Goal: Use online tool/utility: Utilize a website feature to perform a specific function

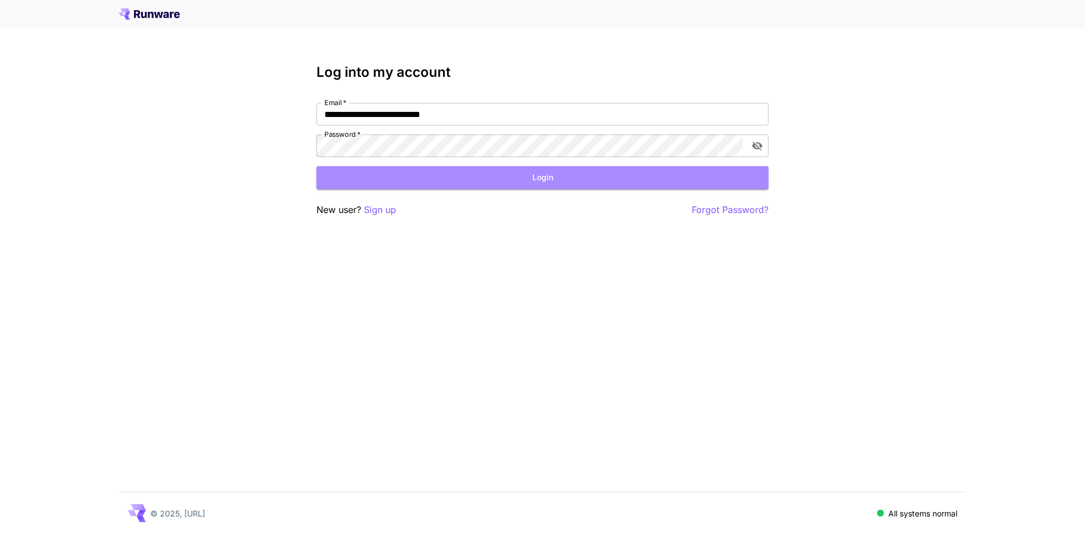
click at [411, 184] on button "Login" at bounding box center [542, 177] width 452 height 23
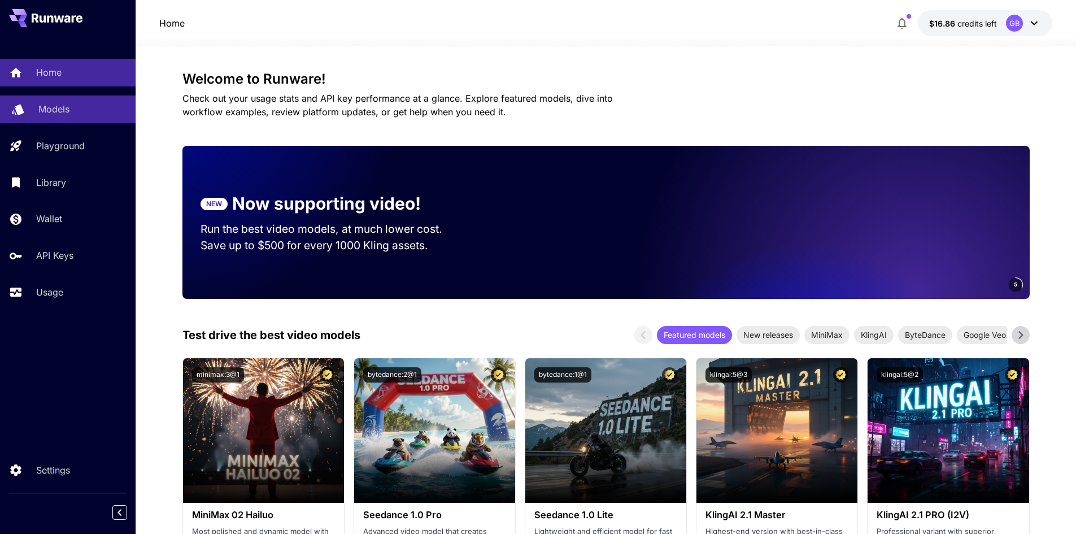
click at [102, 115] on div "Models" at bounding box center [82, 109] width 88 height 14
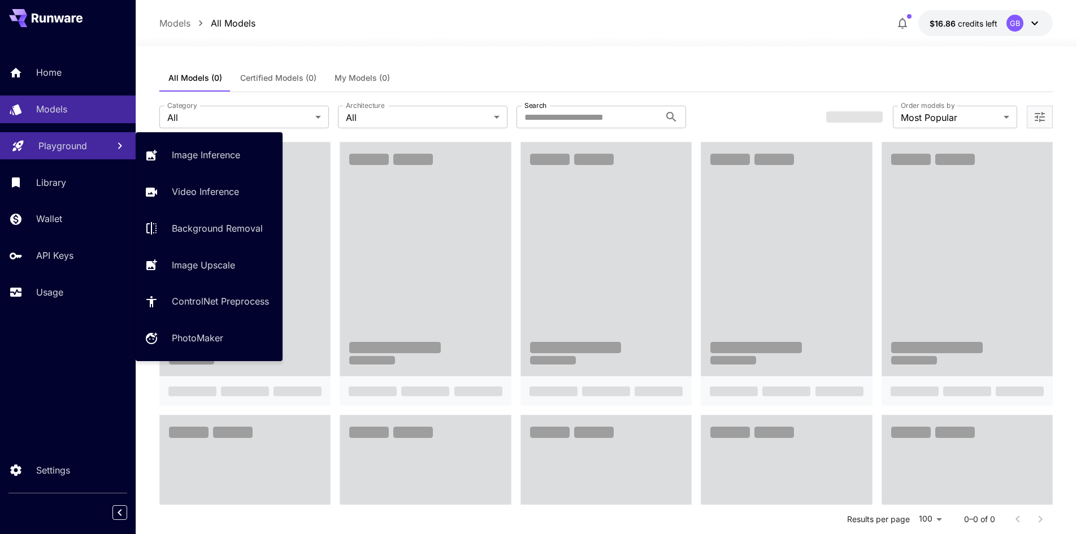
click at [73, 137] on link "Playground" at bounding box center [68, 146] width 136 height 28
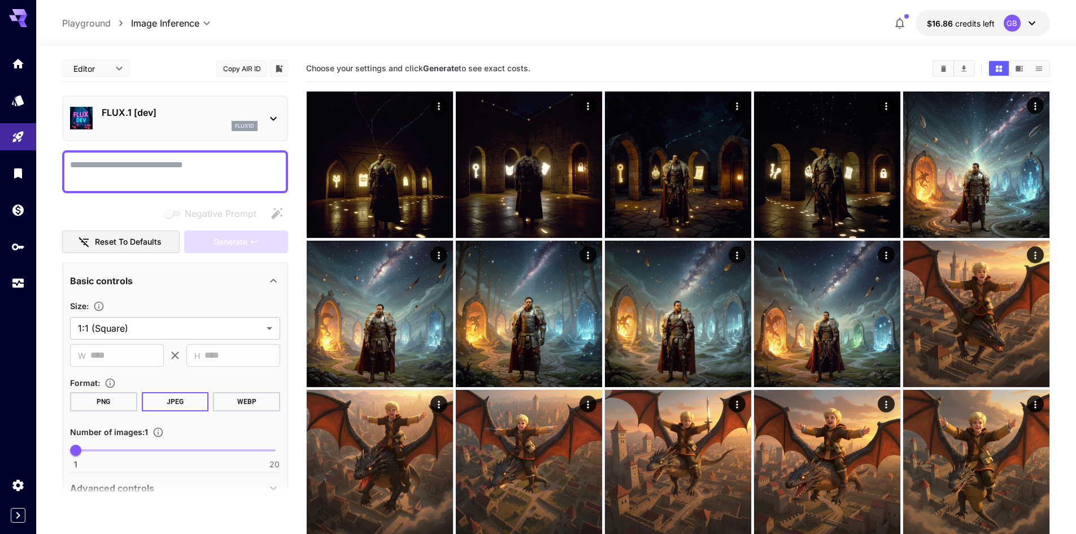
click at [145, 118] on p "FLUX.1 [dev]" at bounding box center [180, 113] width 156 height 14
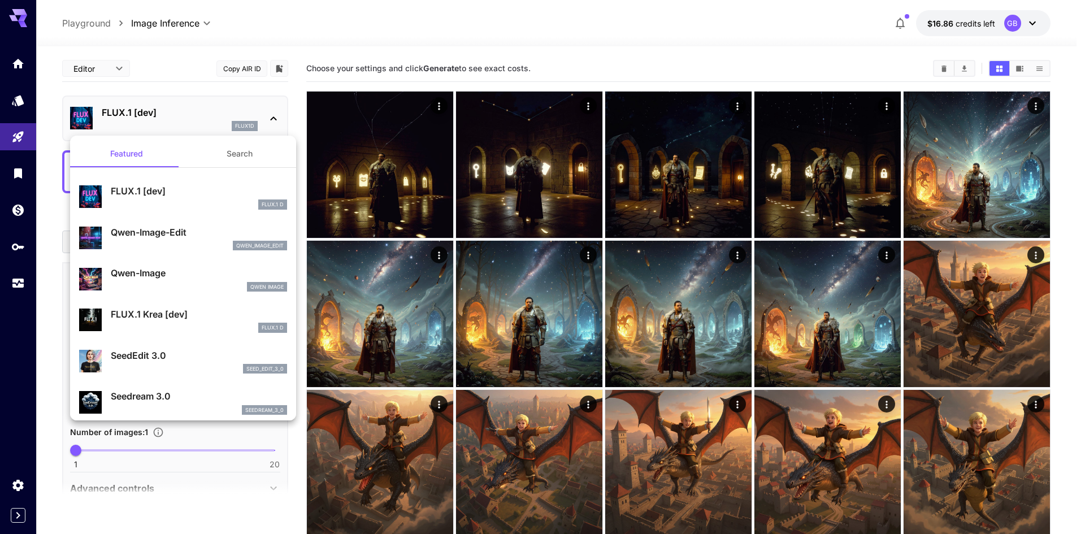
click at [229, 102] on div at bounding box center [542, 267] width 1085 height 534
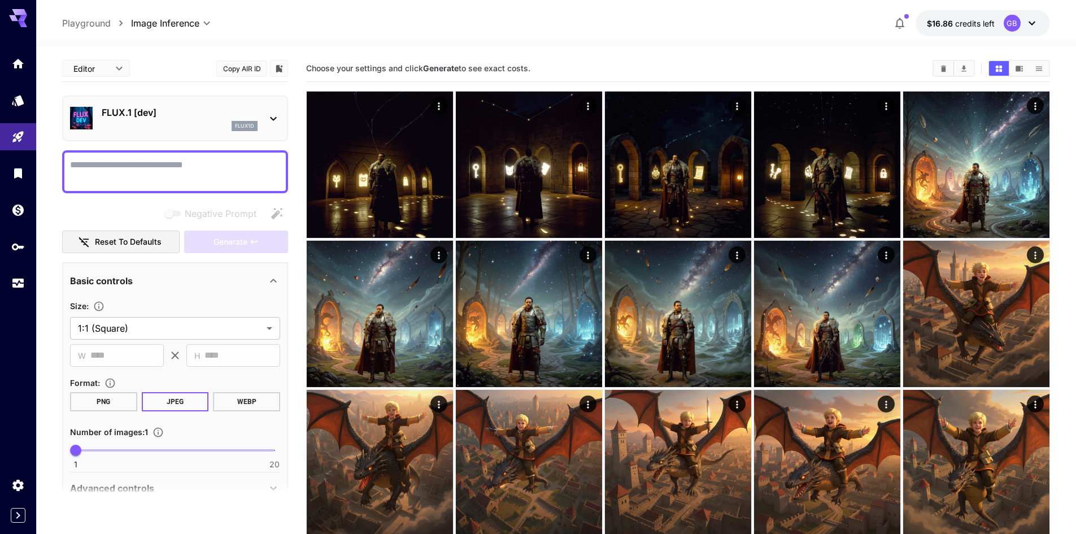
click at [206, 136] on div "FLUX.1 [dev] flux1d" at bounding box center [175, 118] width 226 height 46
click at [192, 128] on div "flux1d" at bounding box center [180, 126] width 156 height 10
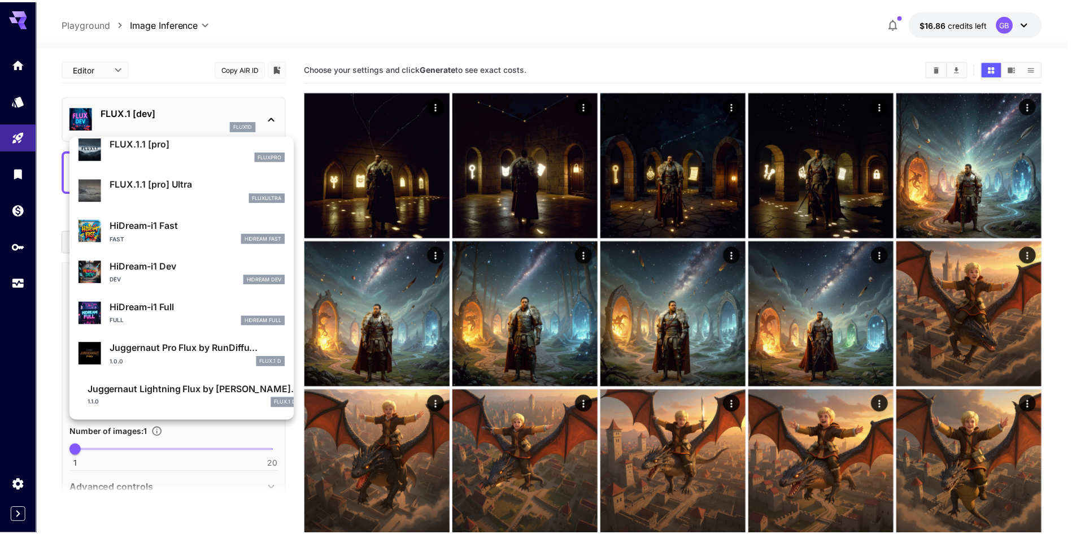
scroll to position [621, 0]
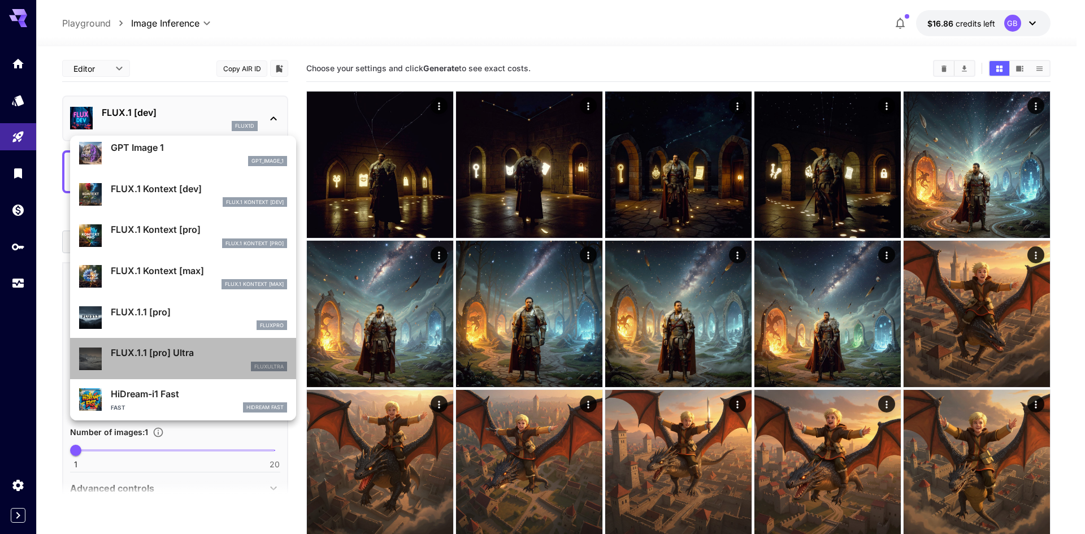
click at [190, 355] on p "FLUX.1.1 [pro] Ultra" at bounding box center [199, 353] width 176 height 14
type input "**********"
type input "****"
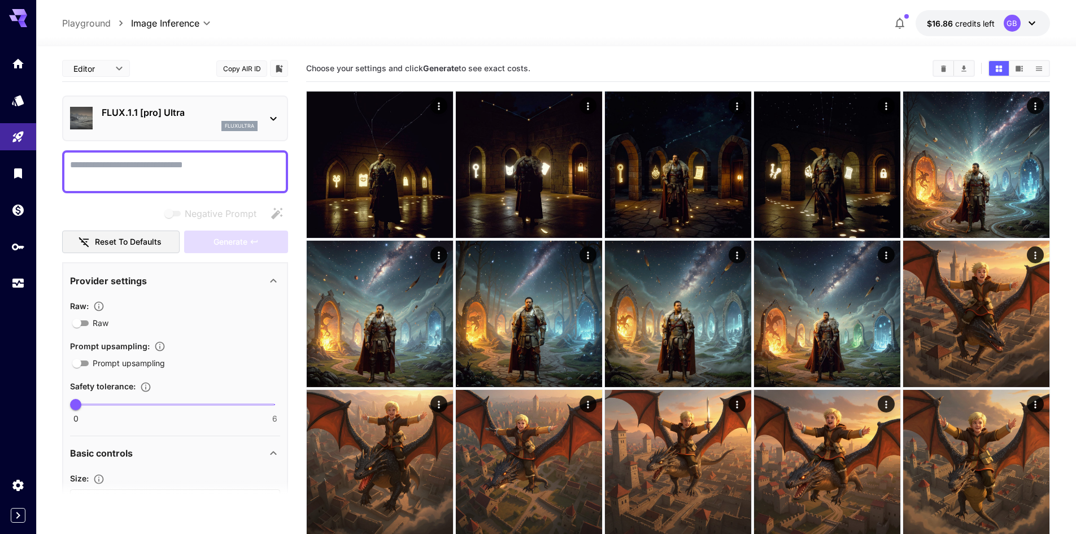
click at [188, 167] on textarea "Negative Prompt" at bounding box center [175, 171] width 210 height 27
paste textarea "**********"
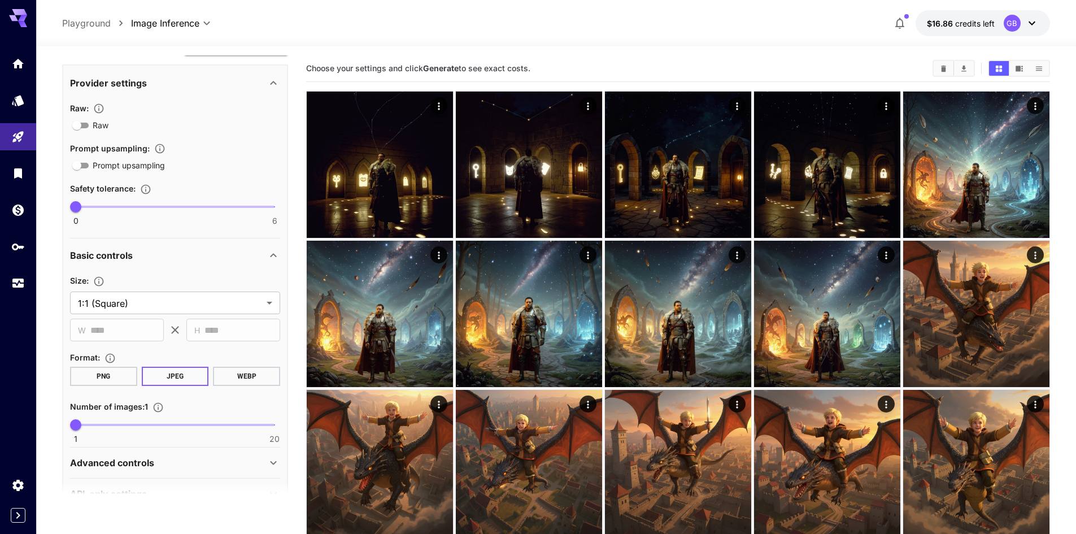
scroll to position [350, 0]
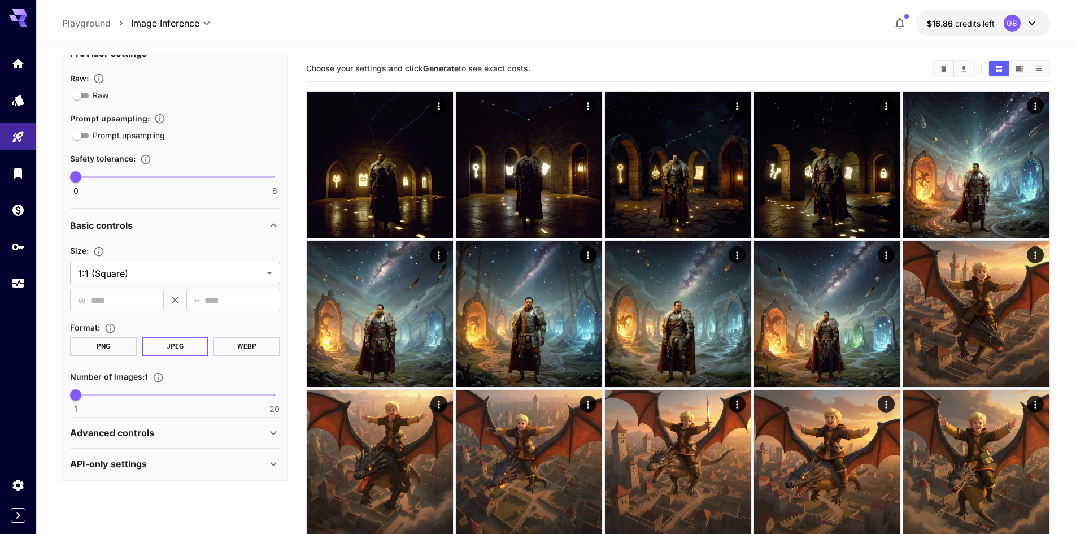
type textarea "**********"
click at [216, 421] on div "Advanced controls" at bounding box center [175, 432] width 210 height 27
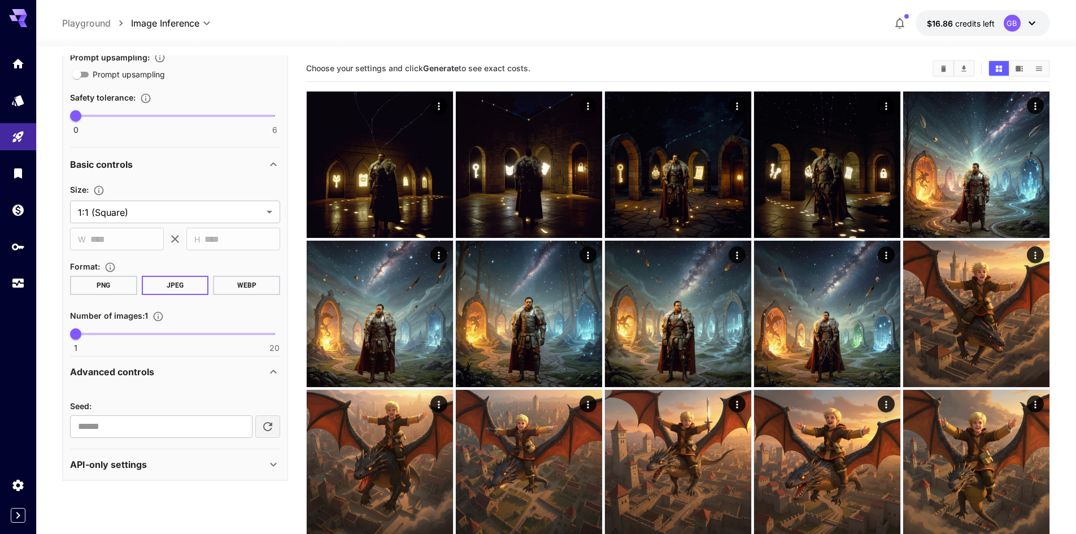
click at [210, 368] on div "Advanced controls" at bounding box center [168, 372] width 197 height 14
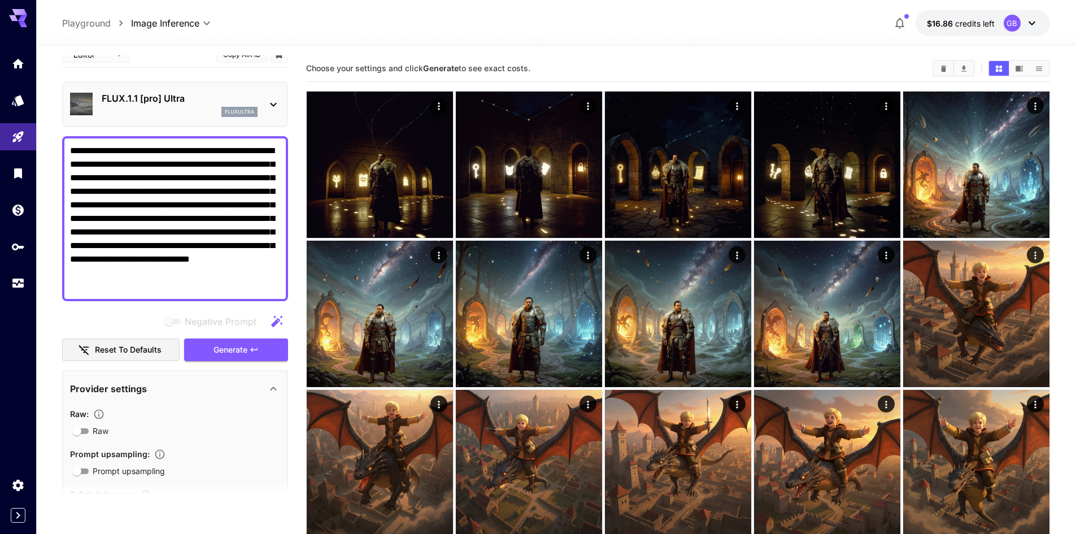
scroll to position [11, 0]
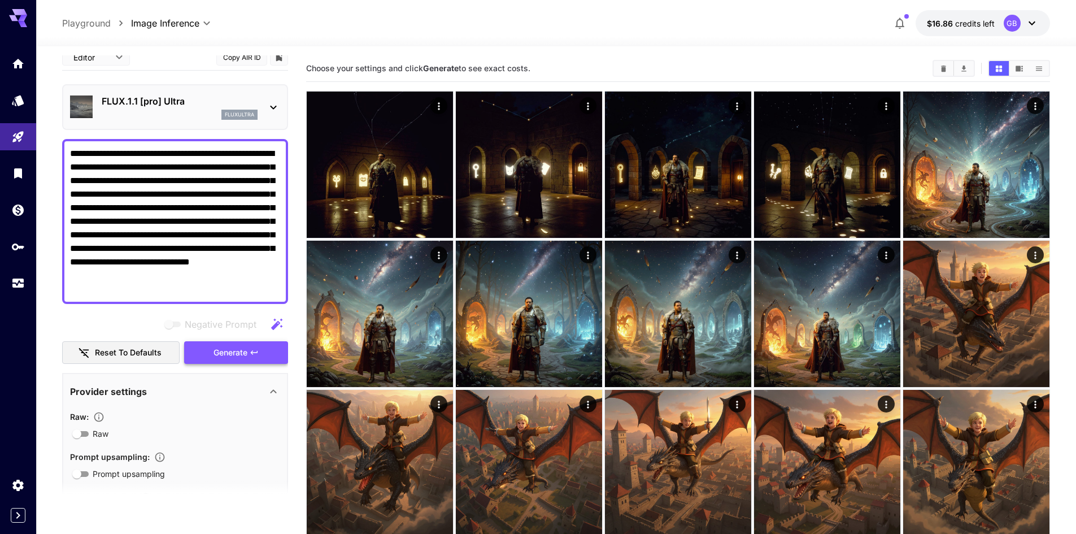
click at [232, 357] on span "Generate" at bounding box center [231, 353] width 34 height 14
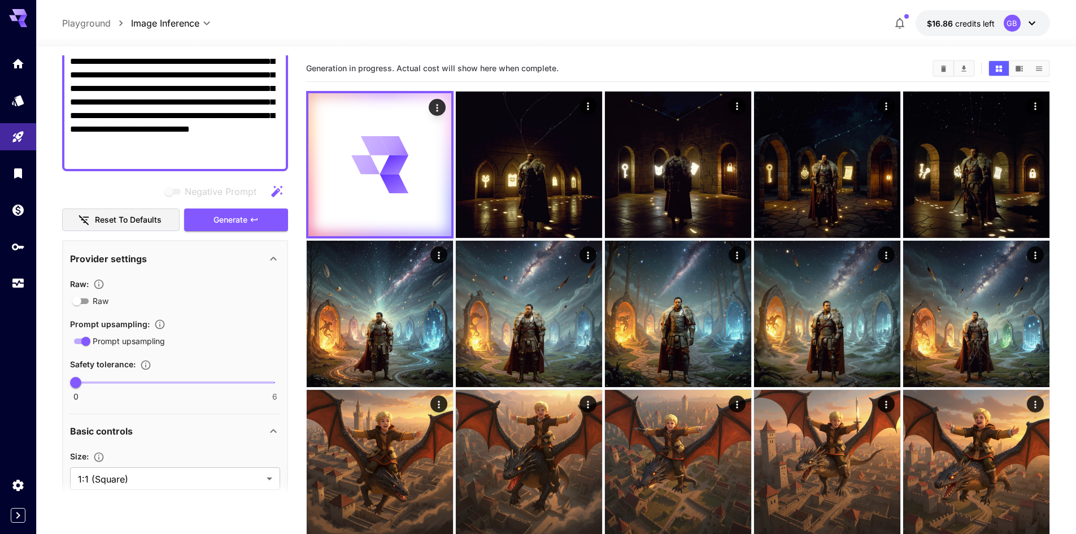
scroll to position [124, 0]
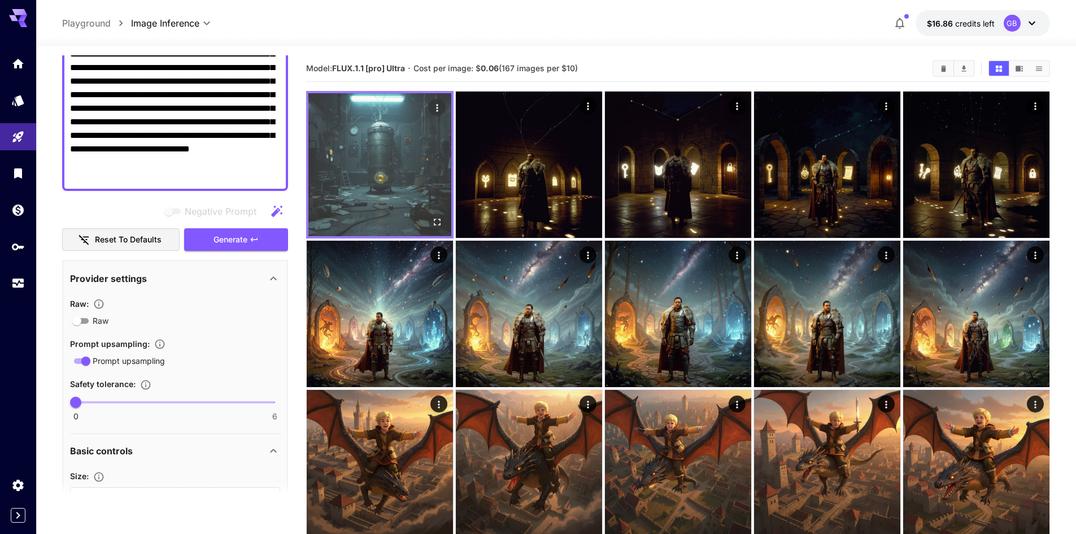
click at [377, 184] on img at bounding box center [379, 164] width 143 height 143
click at [431, 221] on button "Open in fullscreen" at bounding box center [437, 222] width 17 height 17
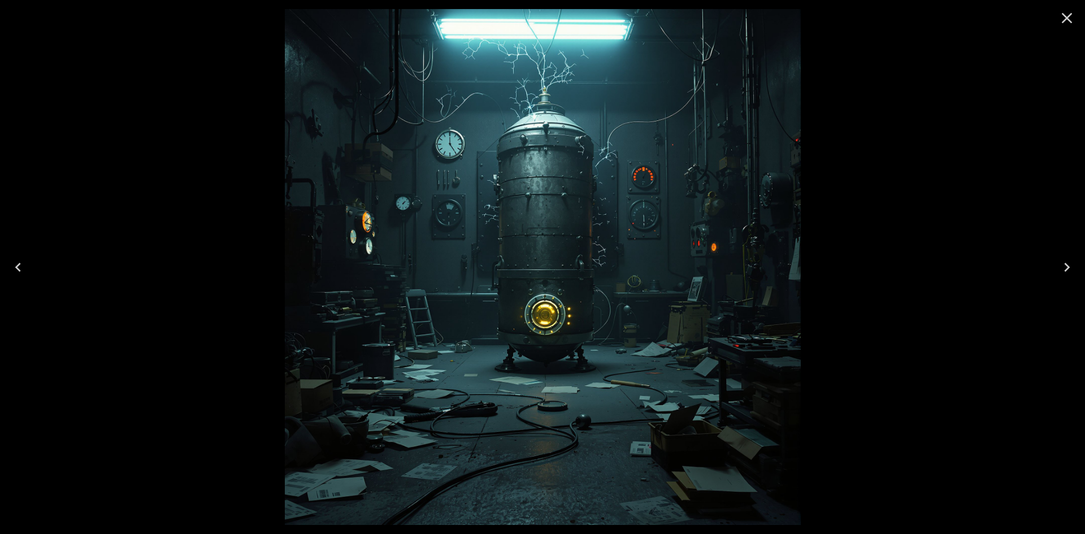
click at [1068, 20] on icon "Close" at bounding box center [1067, 18] width 18 height 18
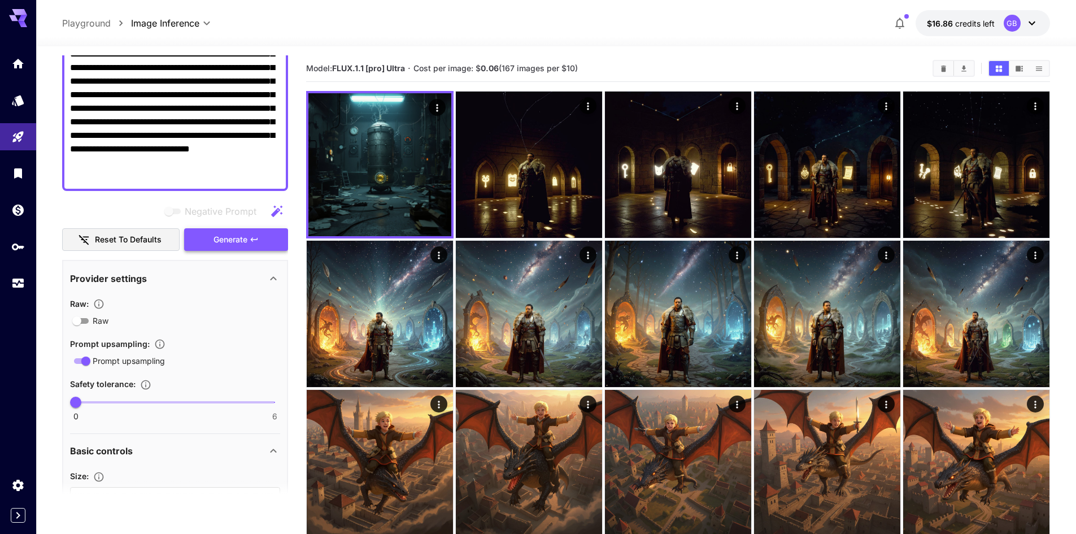
click at [278, 240] on button "Generate" at bounding box center [236, 239] width 104 height 23
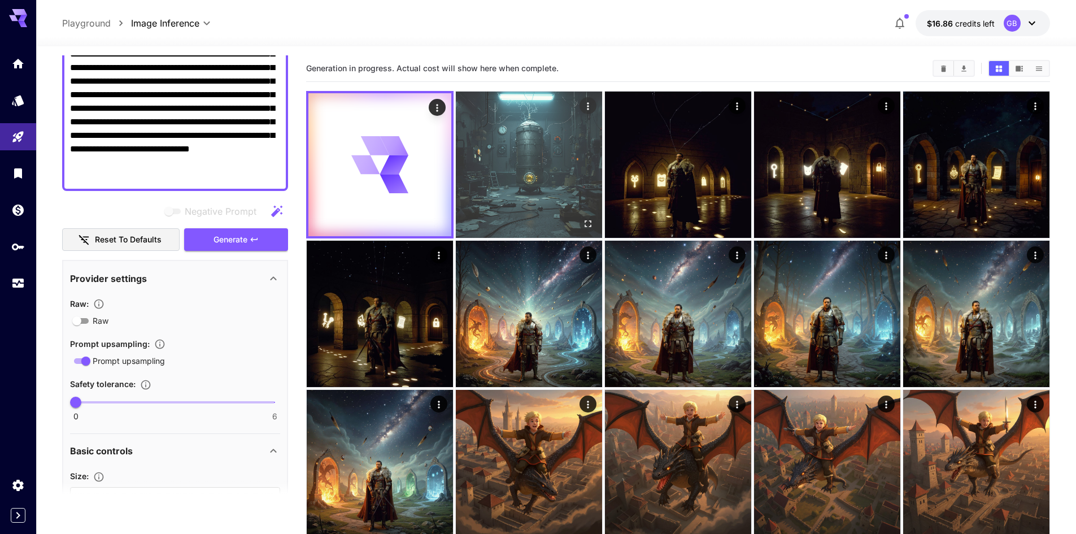
click at [581, 218] on div "Open in fullscreen" at bounding box center [588, 223] width 17 height 17
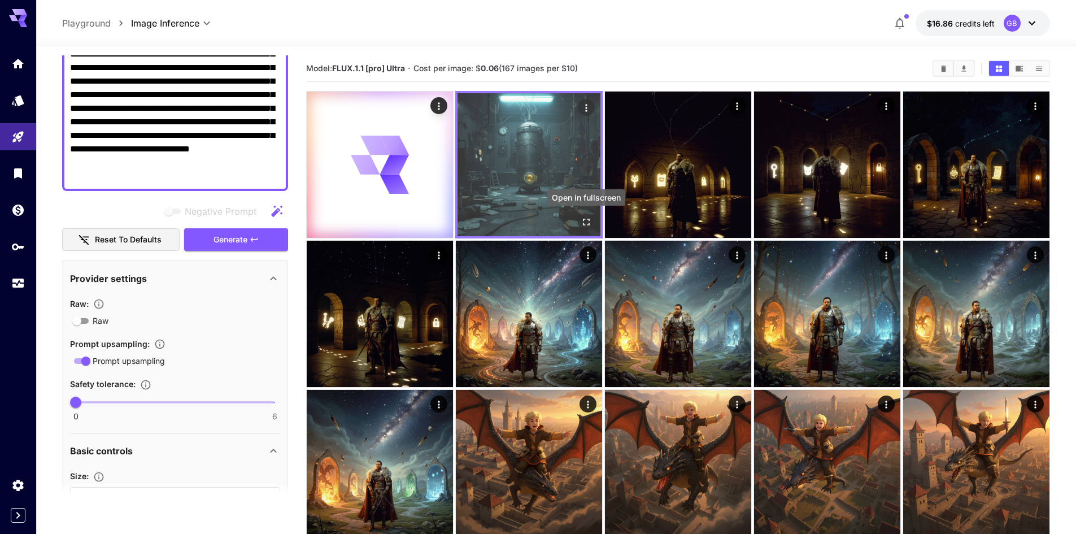
click at [581, 219] on icon "Open in fullscreen" at bounding box center [586, 221] width 11 height 11
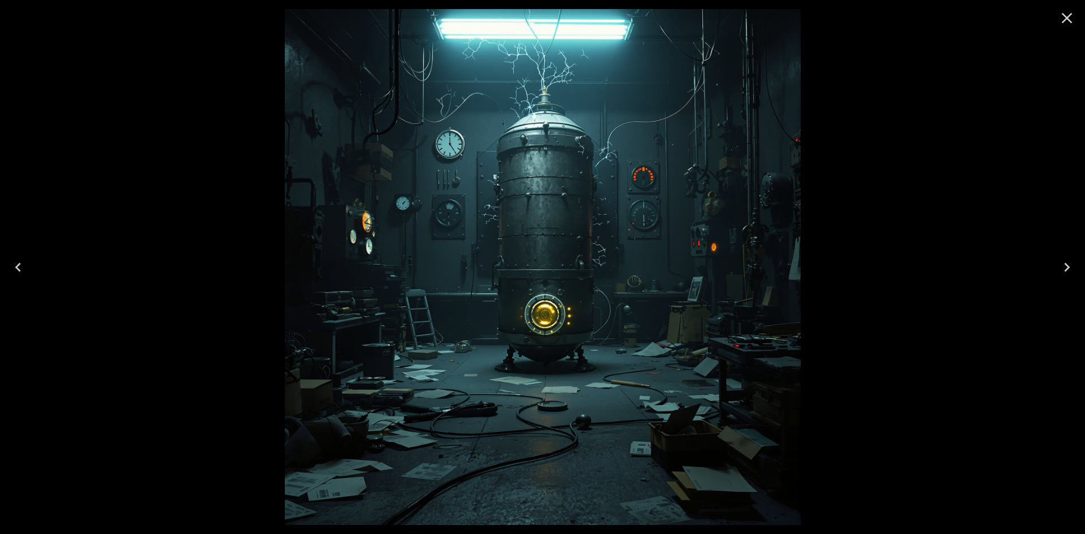
click at [1068, 21] on icon "Close" at bounding box center [1067, 18] width 18 height 18
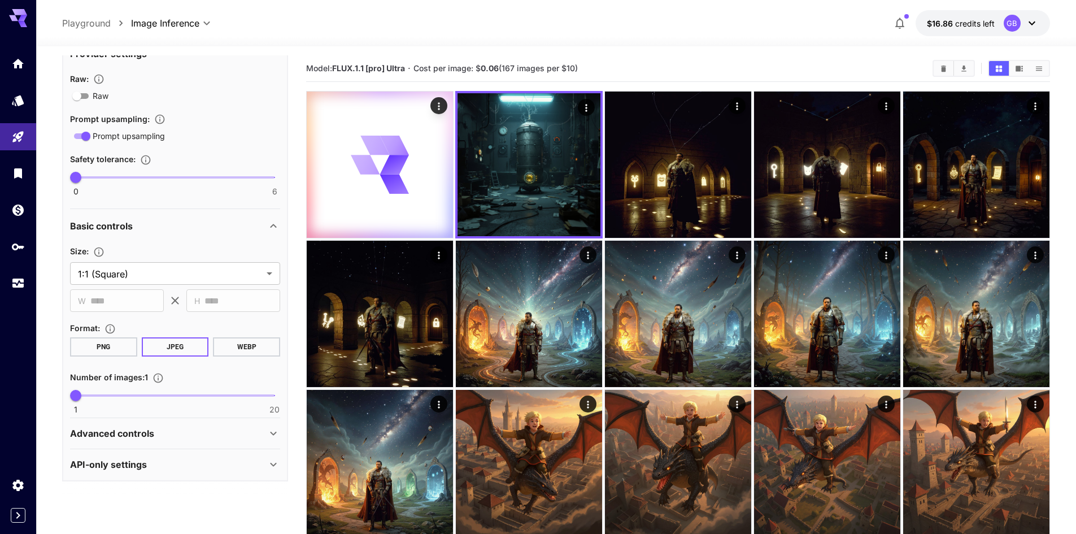
scroll to position [350, 0]
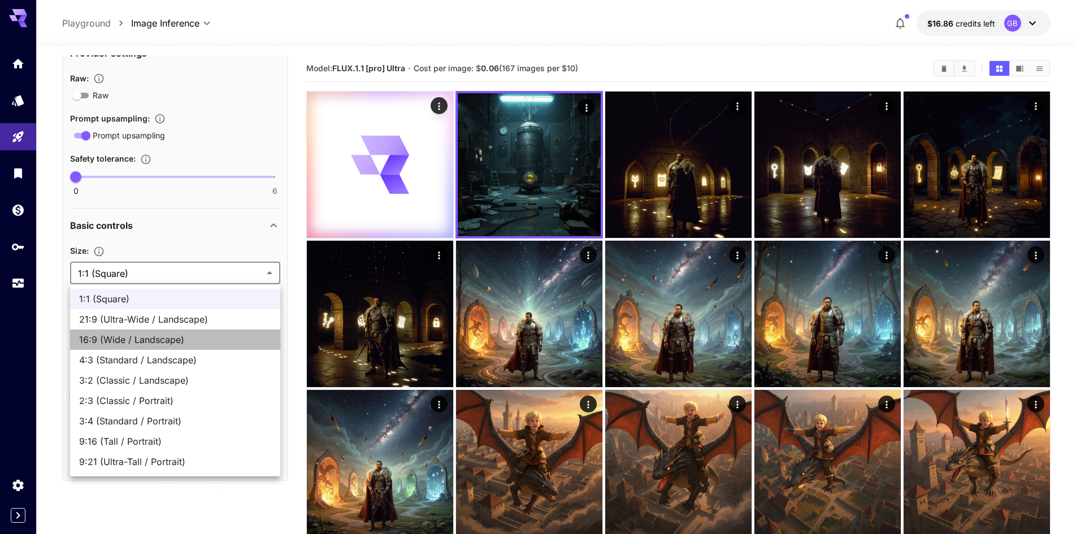
click at [173, 341] on span "16:9 (Wide / Landscape)" at bounding box center [175, 340] width 192 height 14
type input "**********"
type input "****"
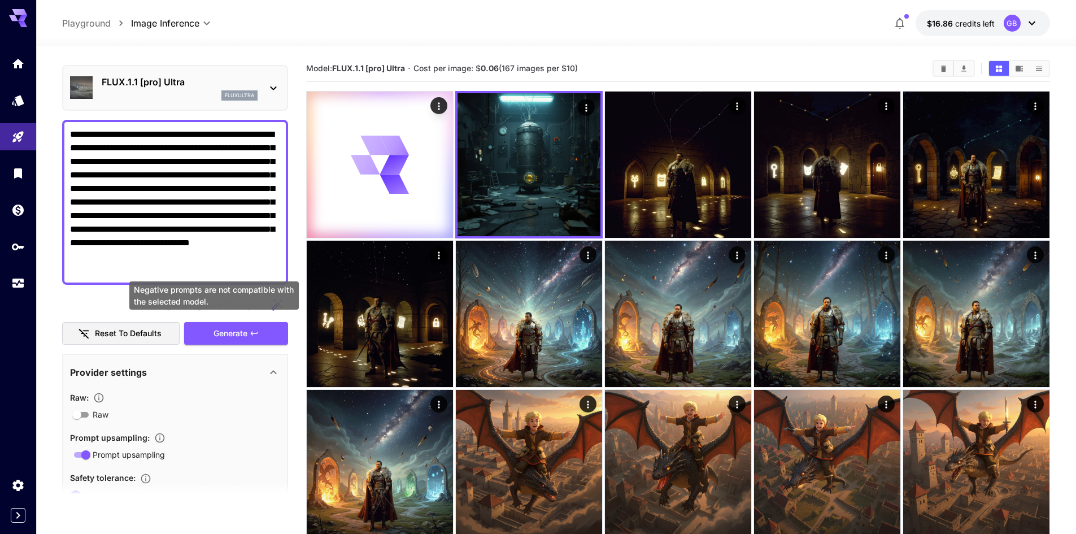
scroll to position [11, 0]
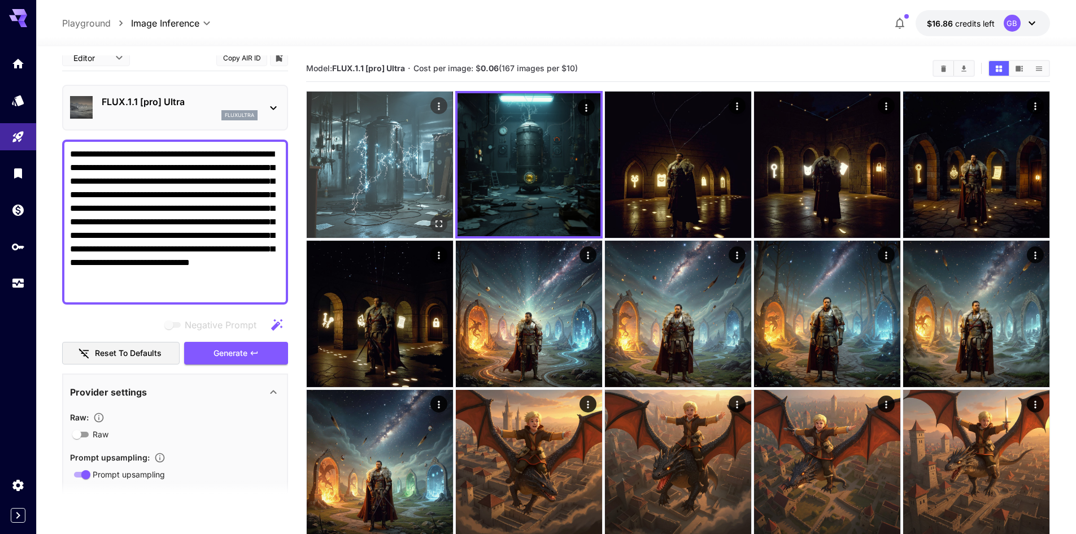
click at [437, 214] on img at bounding box center [380, 165] width 146 height 146
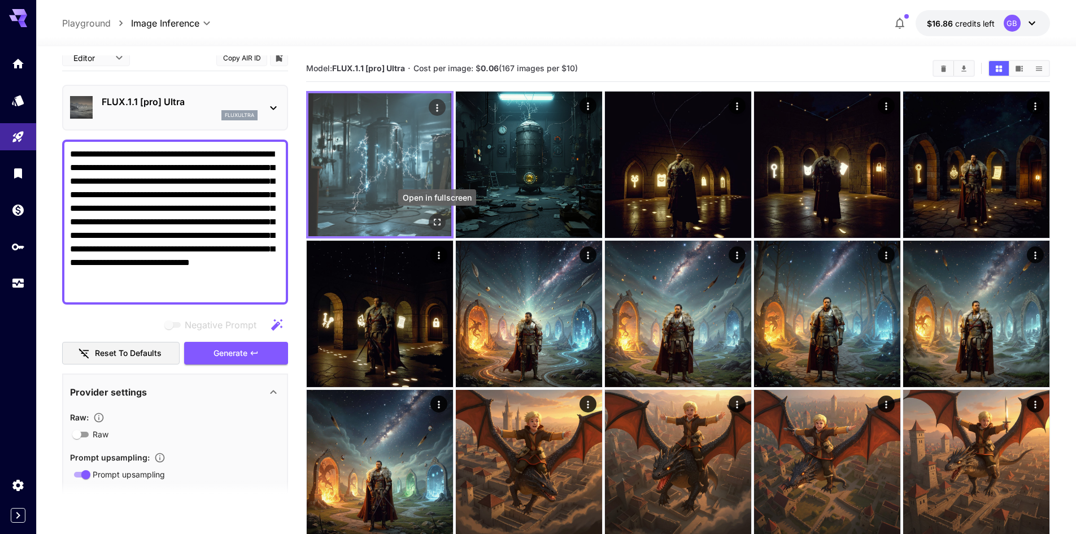
click at [436, 218] on icon "Open in fullscreen" at bounding box center [437, 221] width 11 height 11
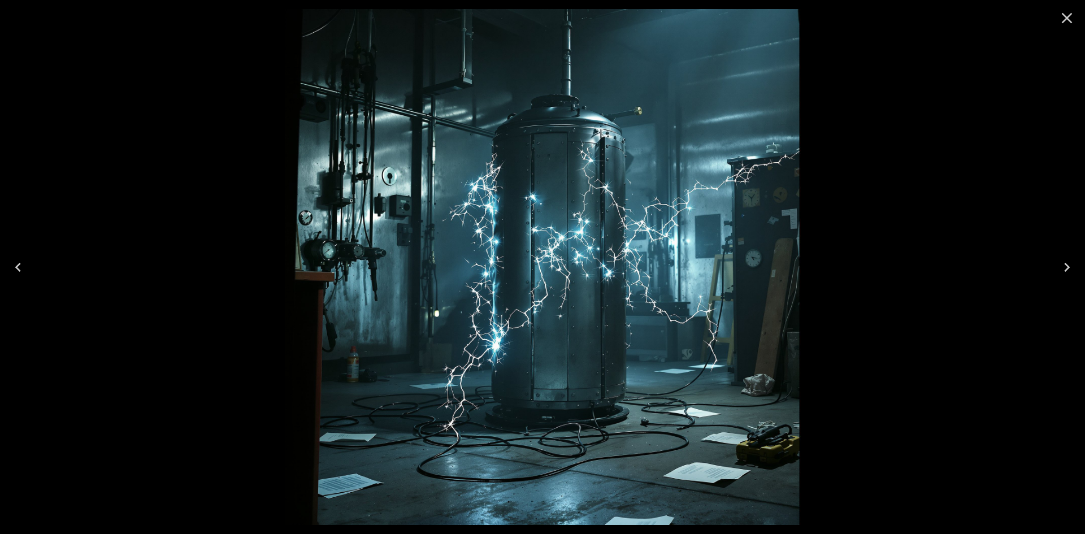
click at [1073, 21] on icon "Close" at bounding box center [1067, 18] width 18 height 18
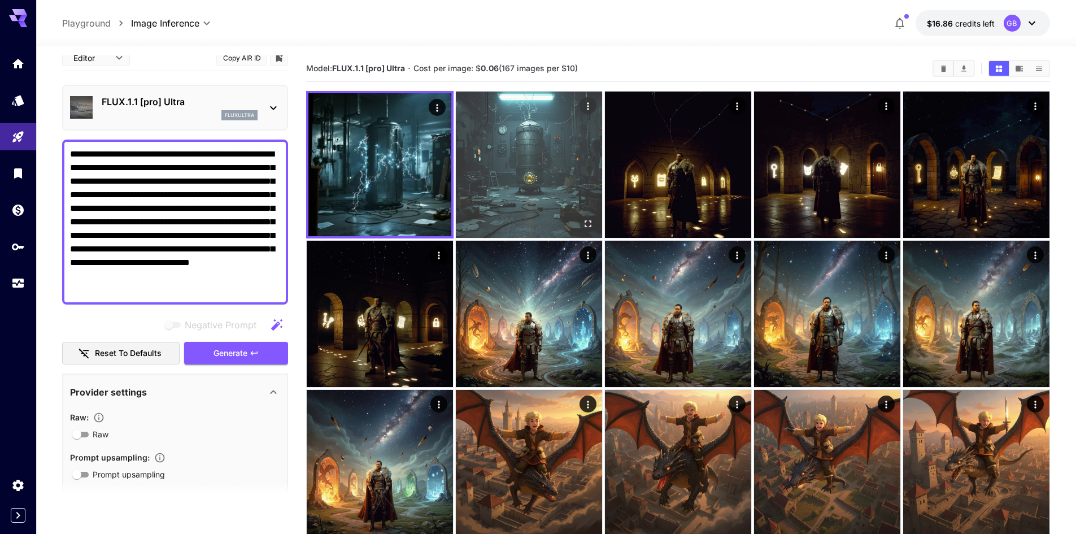
click at [540, 174] on img at bounding box center [529, 165] width 146 height 146
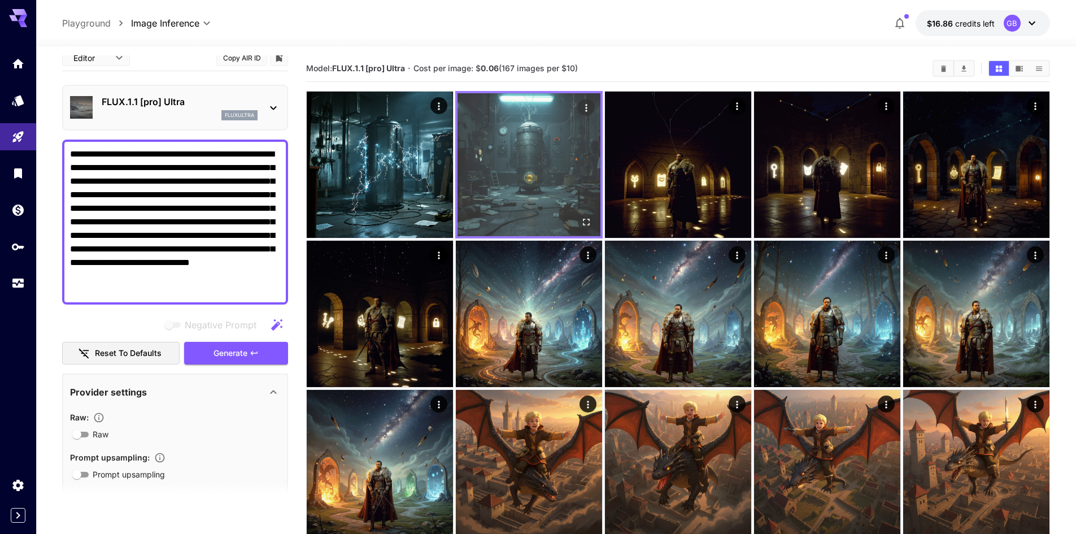
click at [583, 214] on button "Open in fullscreen" at bounding box center [586, 222] width 17 height 17
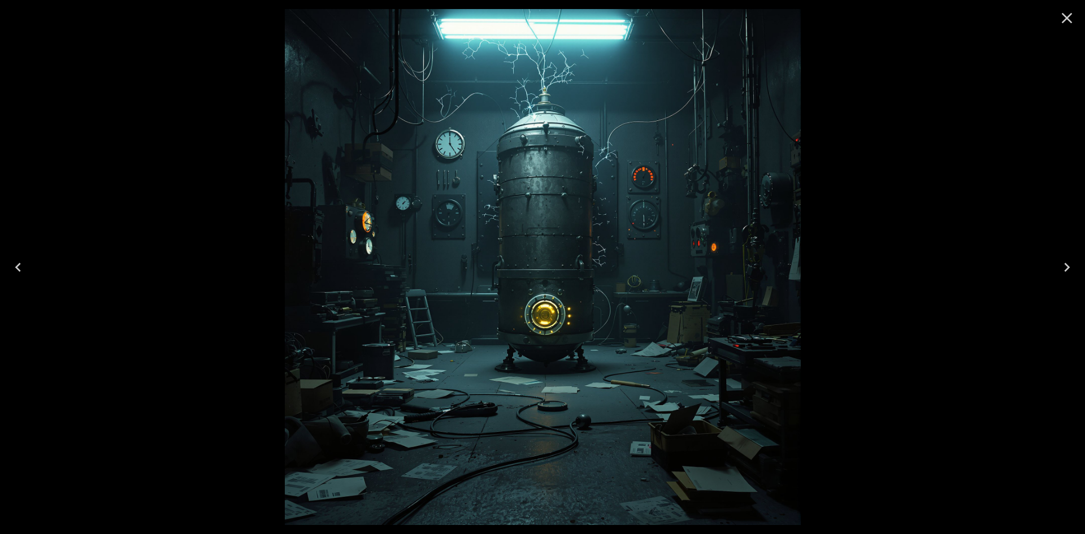
click at [1073, 21] on icon "Close" at bounding box center [1067, 18] width 18 height 18
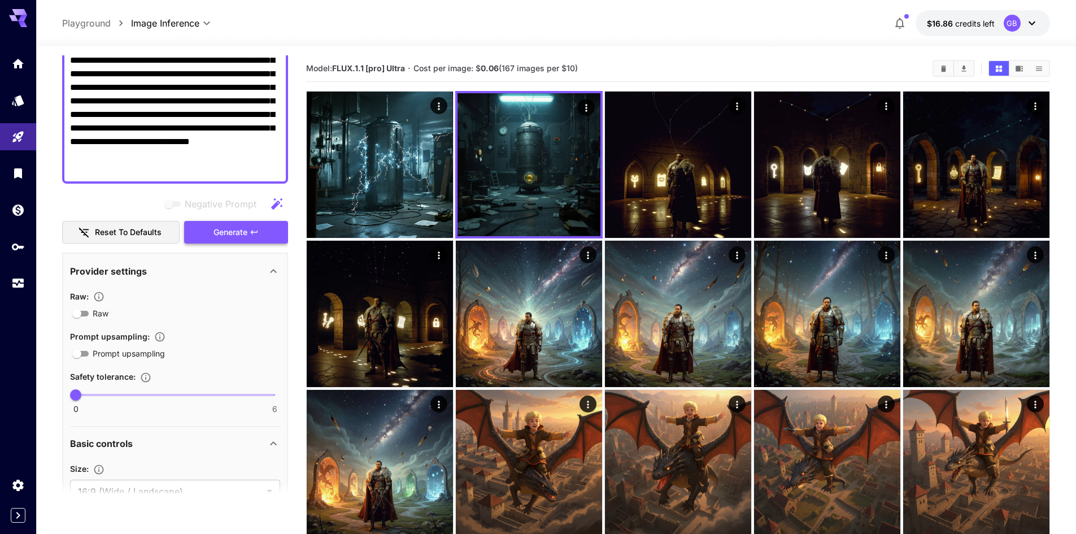
scroll to position [237, 0]
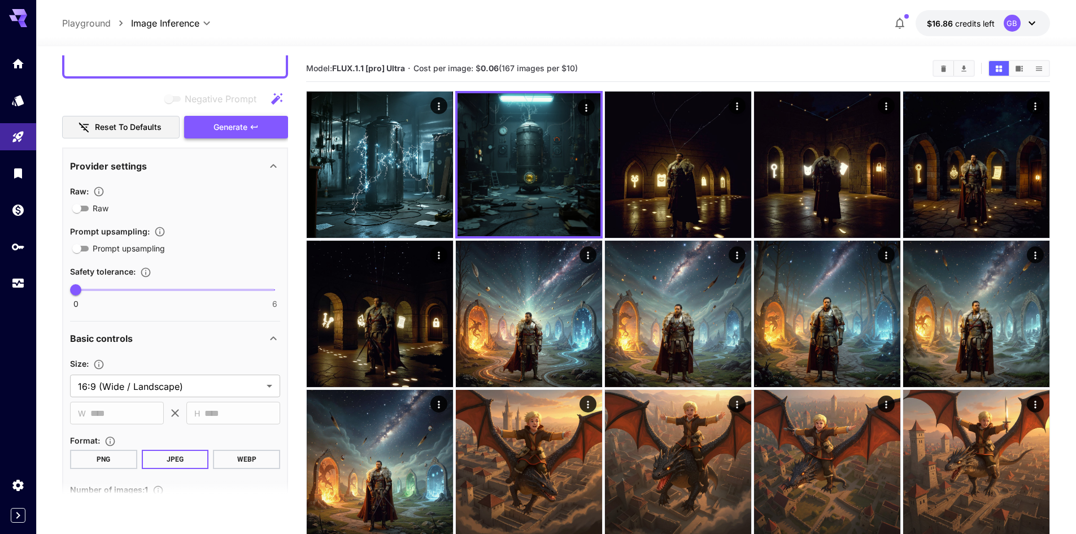
click at [252, 131] on icon "button" at bounding box center [254, 127] width 9 height 9
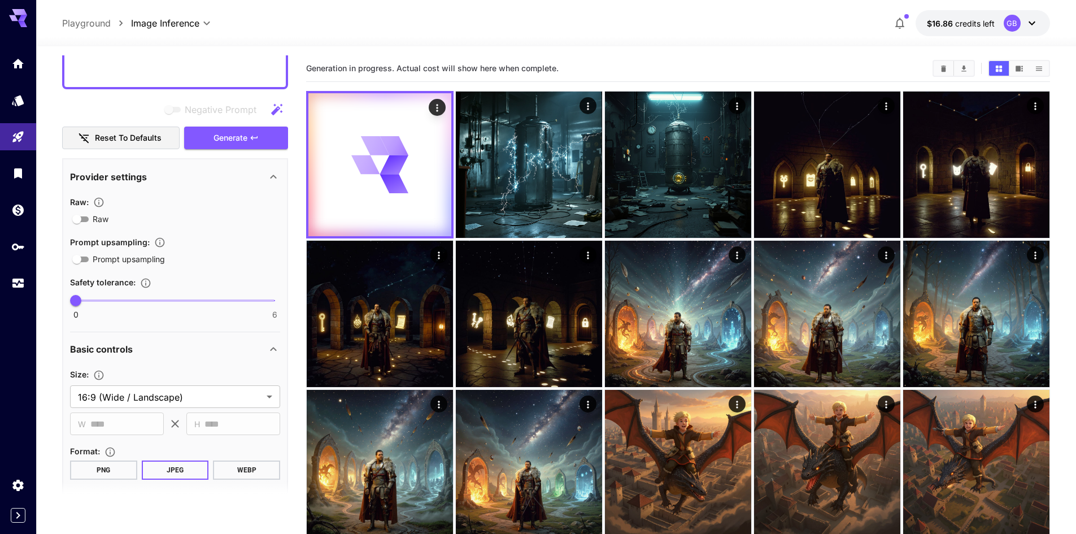
scroll to position [339, 0]
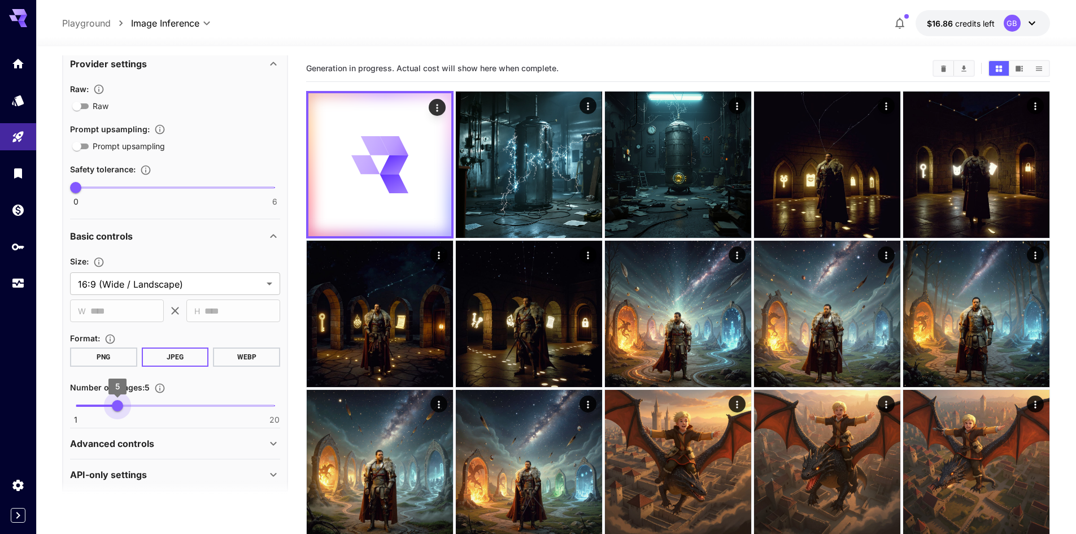
type input "*"
drag, startPoint x: 78, startPoint y: 410, endPoint x: 110, endPoint y: 411, distance: 31.7
click at [110, 411] on span "4" at bounding box center [107, 405] width 11 height 11
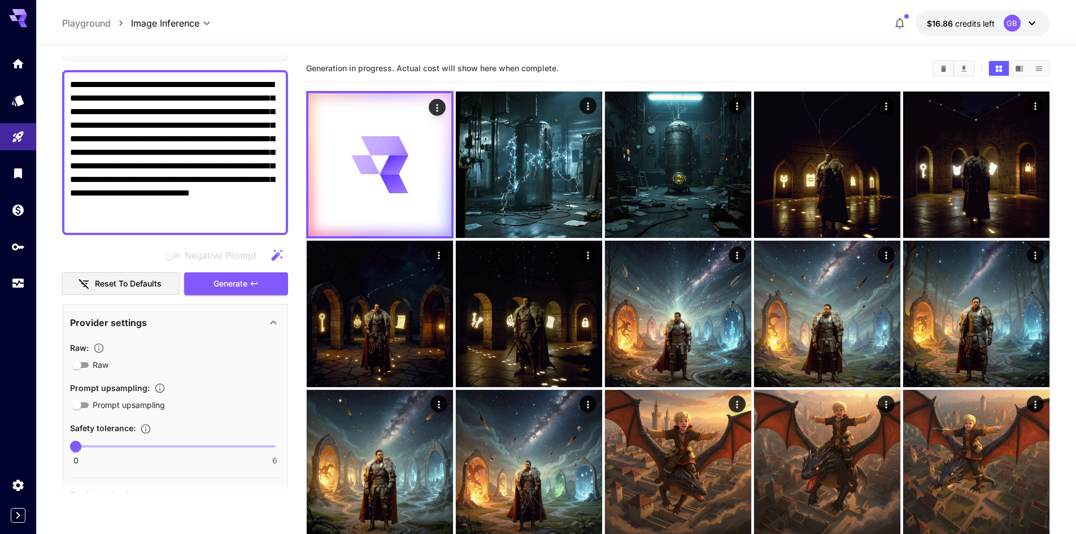
scroll to position [0, 0]
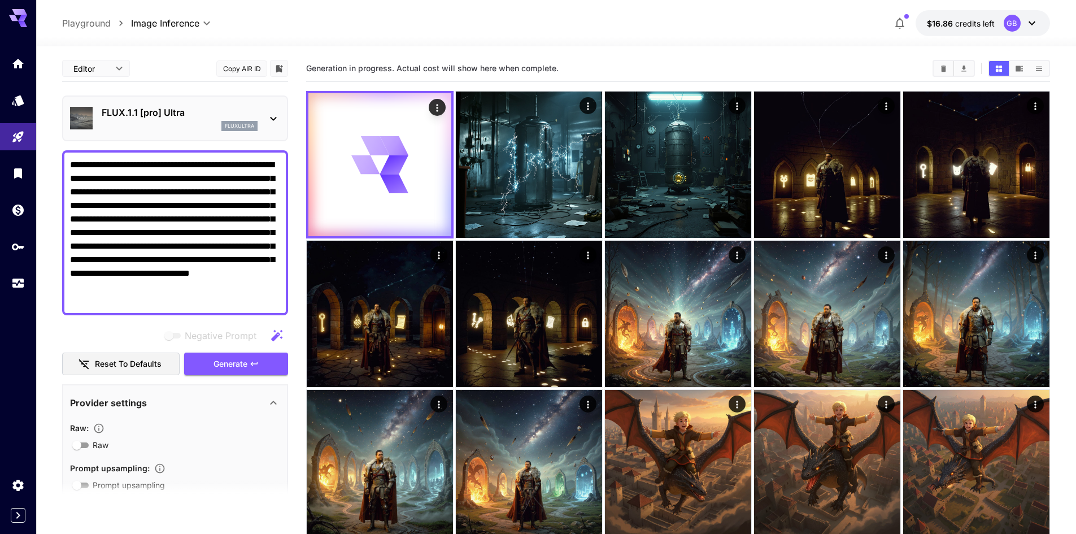
click at [536, 59] on div "Generation in progress. Actual cost will show here when complete." at bounding box center [678, 68] width 744 height 27
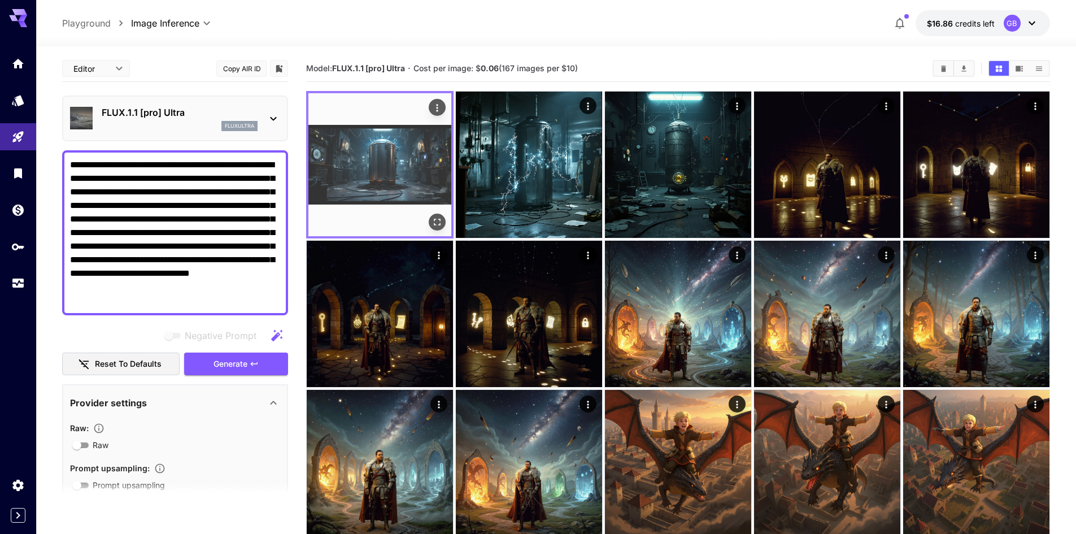
click at [438, 219] on icon "Open in fullscreen" at bounding box center [437, 221] width 11 height 11
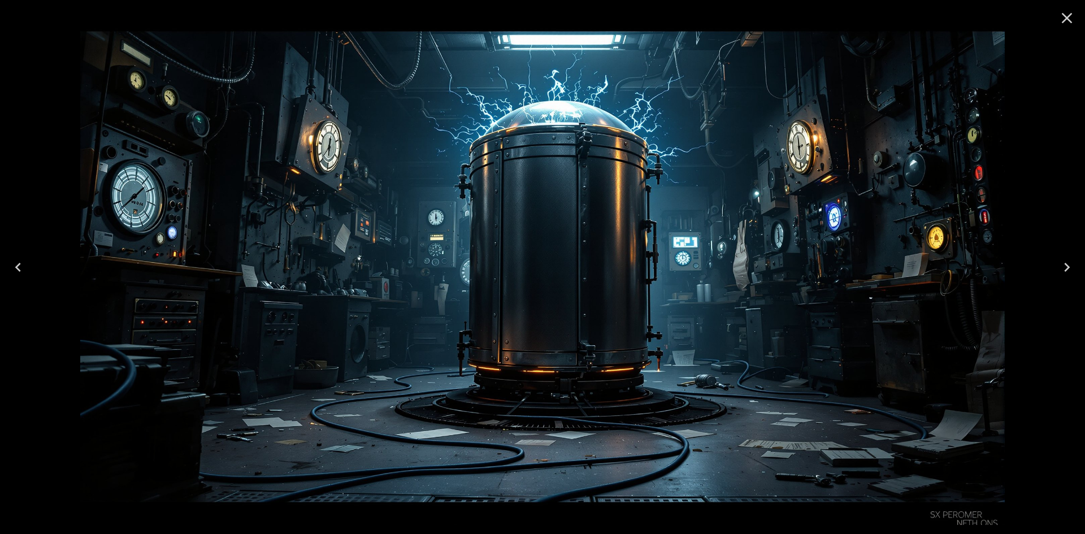
click at [1072, 18] on icon "Close" at bounding box center [1067, 18] width 18 height 18
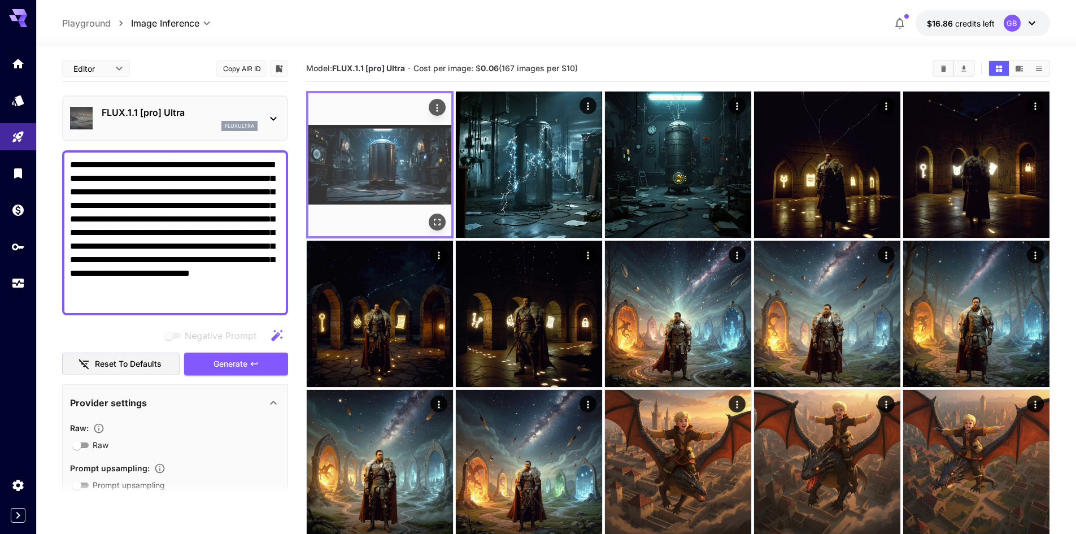
click at [440, 110] on icon "Actions" at bounding box center [437, 107] width 11 height 11
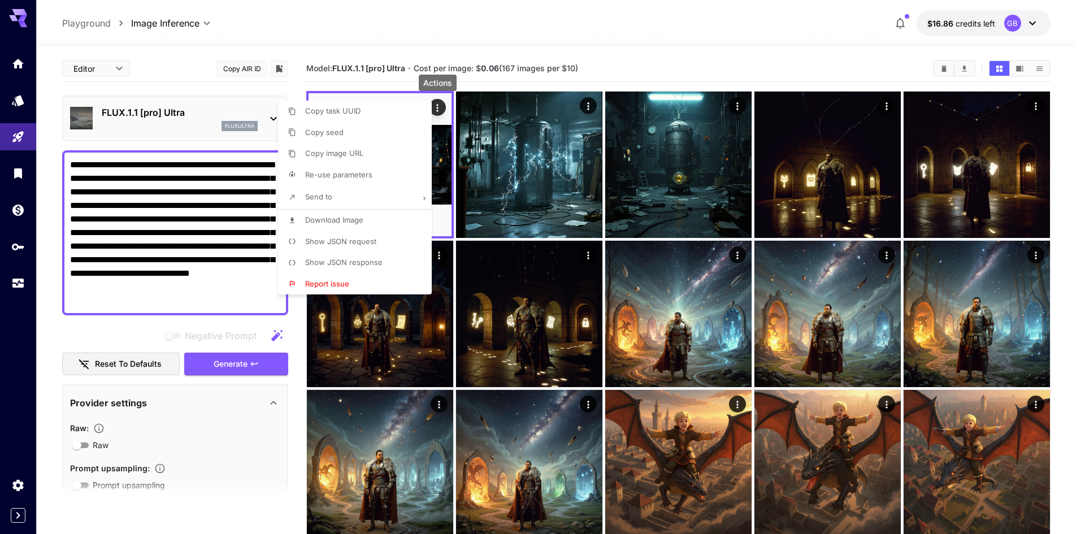
click at [350, 223] on span "Download Image" at bounding box center [334, 219] width 58 height 9
click at [206, 223] on div at bounding box center [542, 267] width 1085 height 534
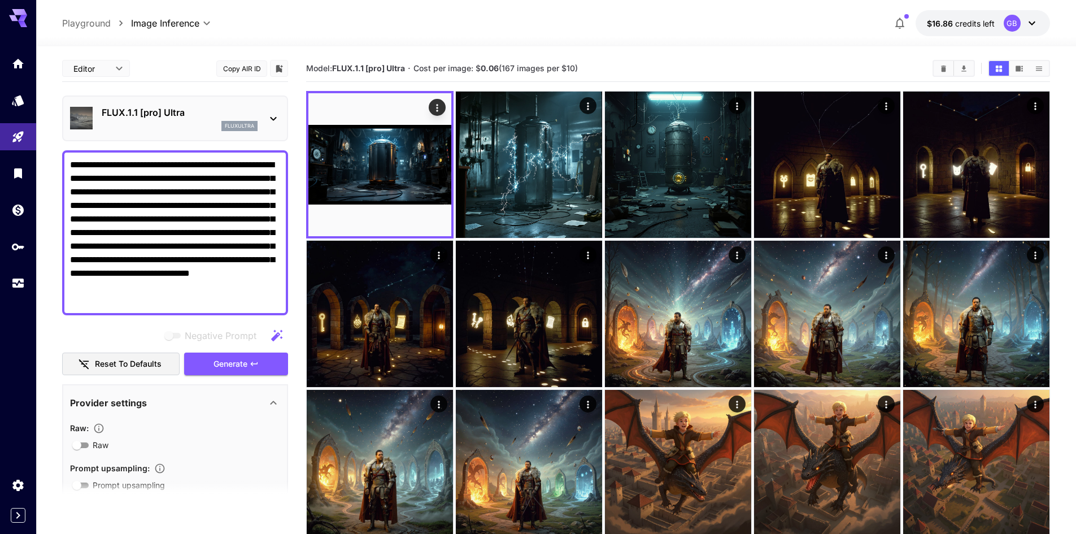
click at [206, 224] on textarea "**********" at bounding box center [175, 232] width 210 height 149
paste textarea "**********"
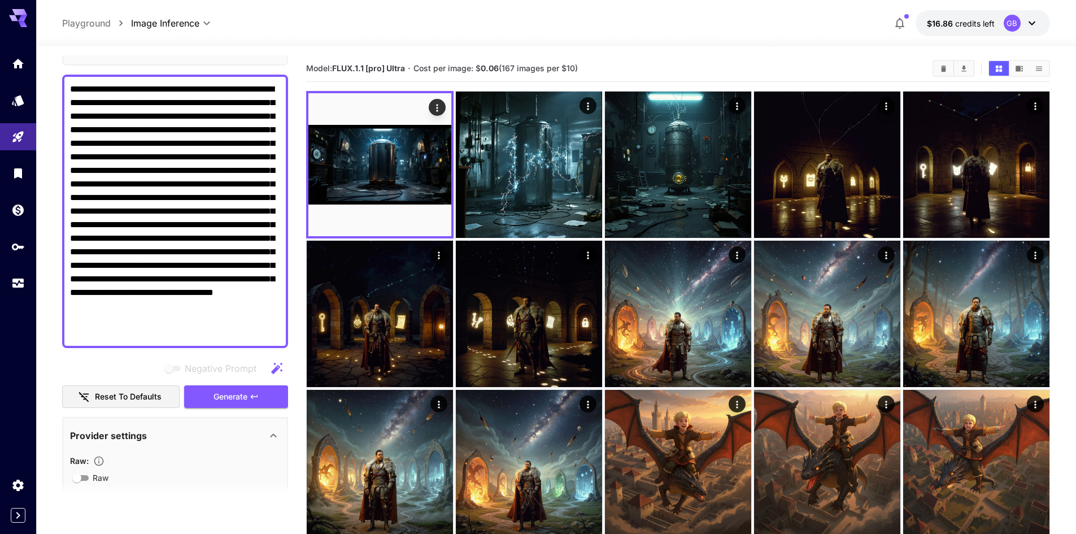
scroll to position [226, 0]
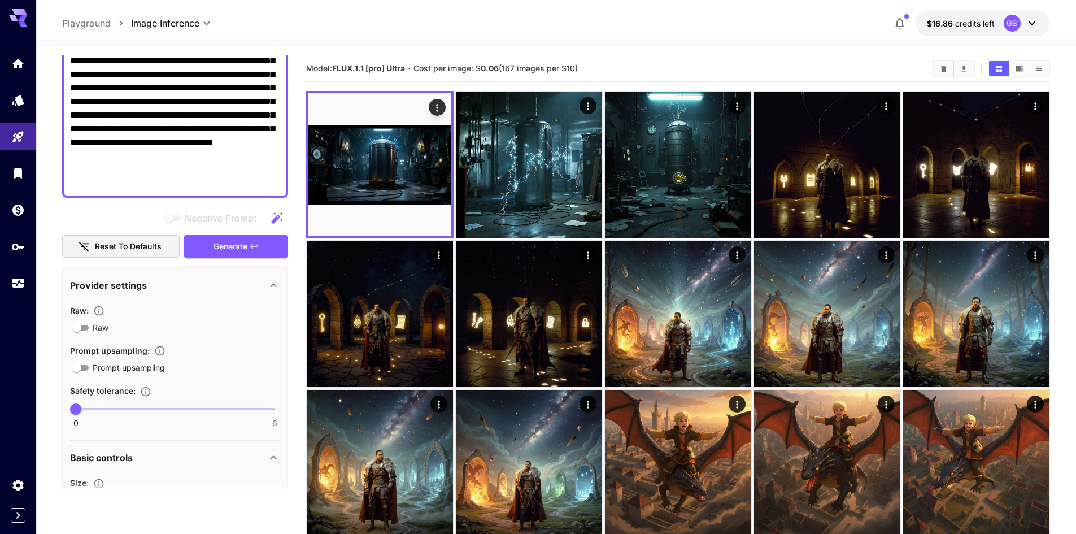
drag, startPoint x: 264, startPoint y: 185, endPoint x: 212, endPoint y: 184, distance: 51.4
click at [212, 184] on textarea "**********" at bounding box center [175, 61] width 210 height 258
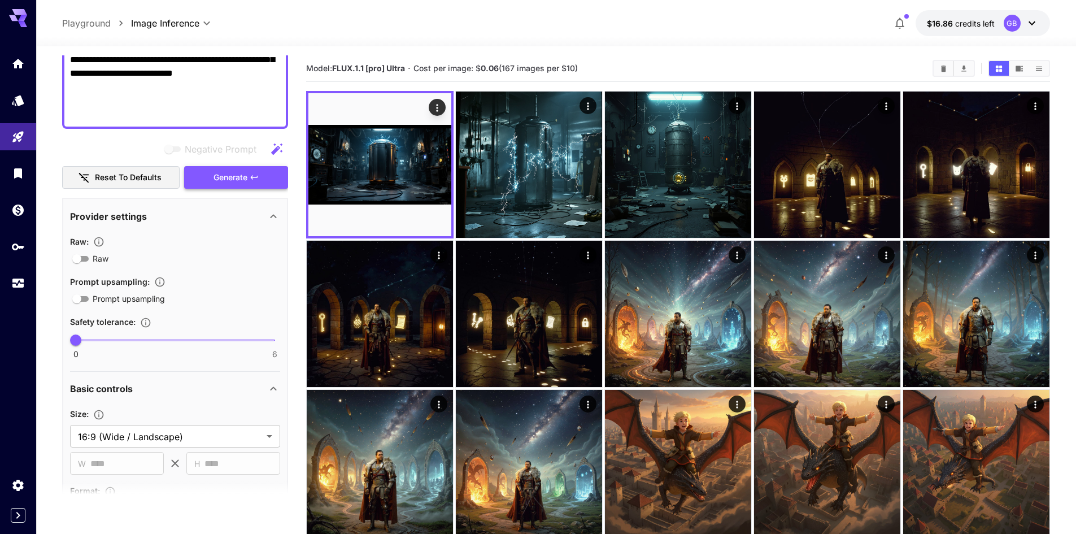
scroll to position [232, 0]
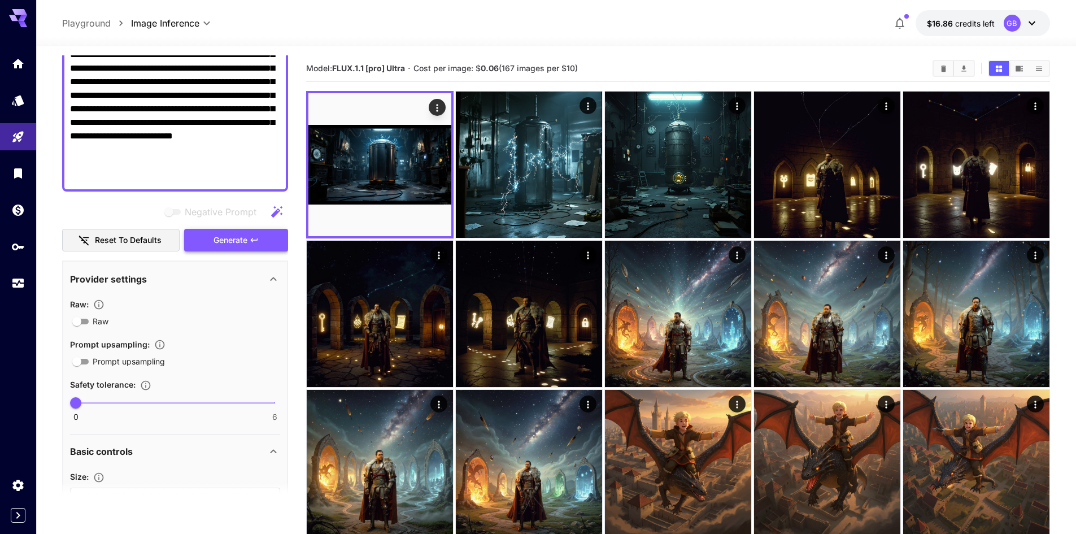
type textarea "**********"
click at [214, 242] on span "Generate" at bounding box center [231, 240] width 34 height 14
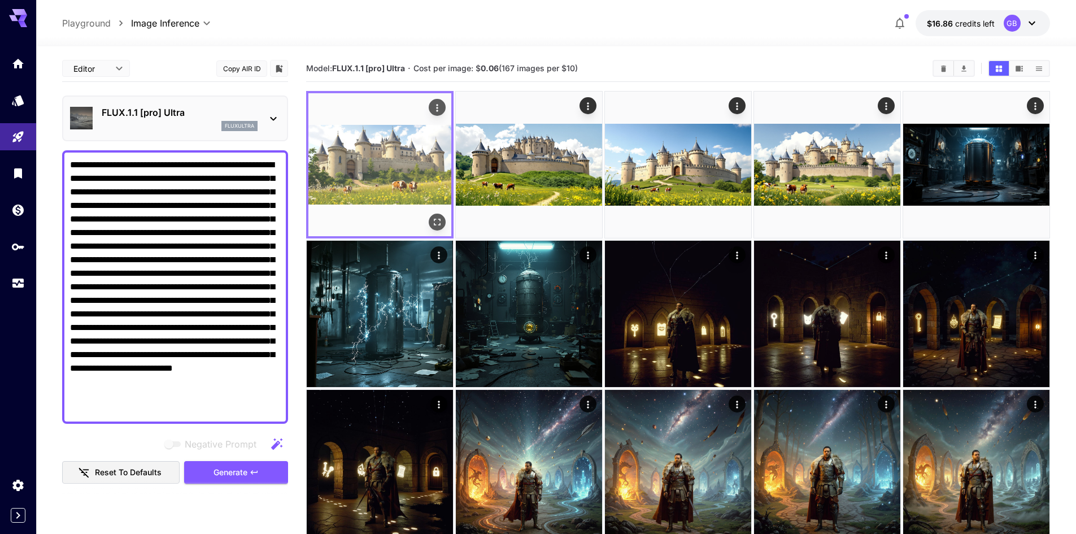
click at [438, 214] on button "Open in fullscreen" at bounding box center [437, 222] width 17 height 17
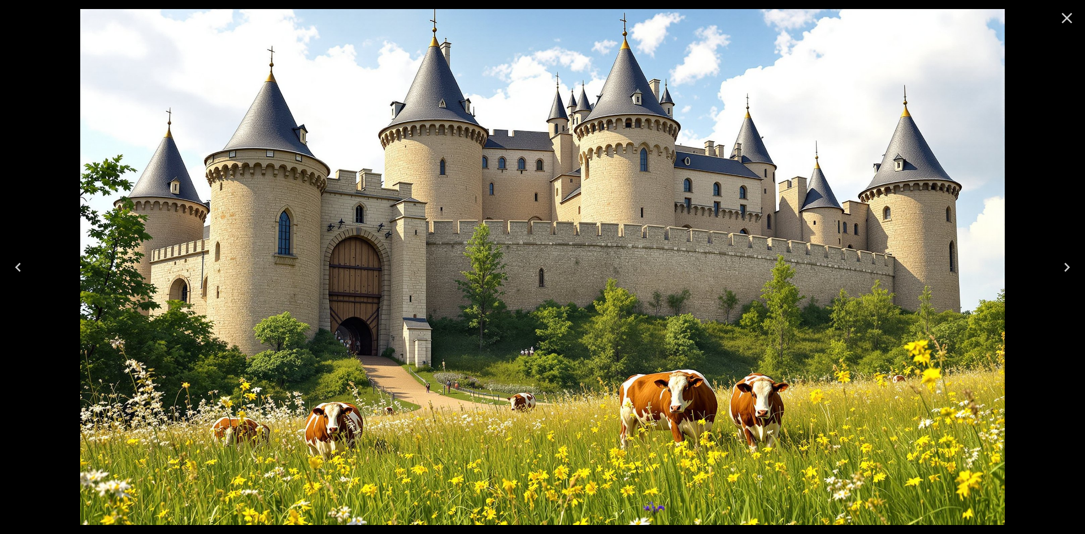
click at [1076, 271] on button "Next" at bounding box center [1067, 267] width 36 height 45
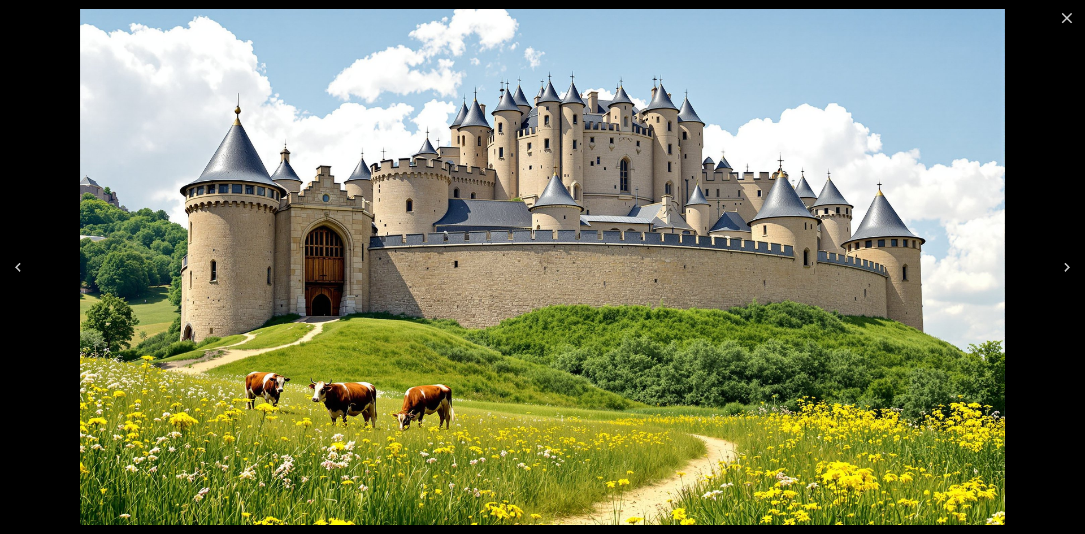
click at [1076, 270] on button "Next" at bounding box center [1067, 267] width 36 height 45
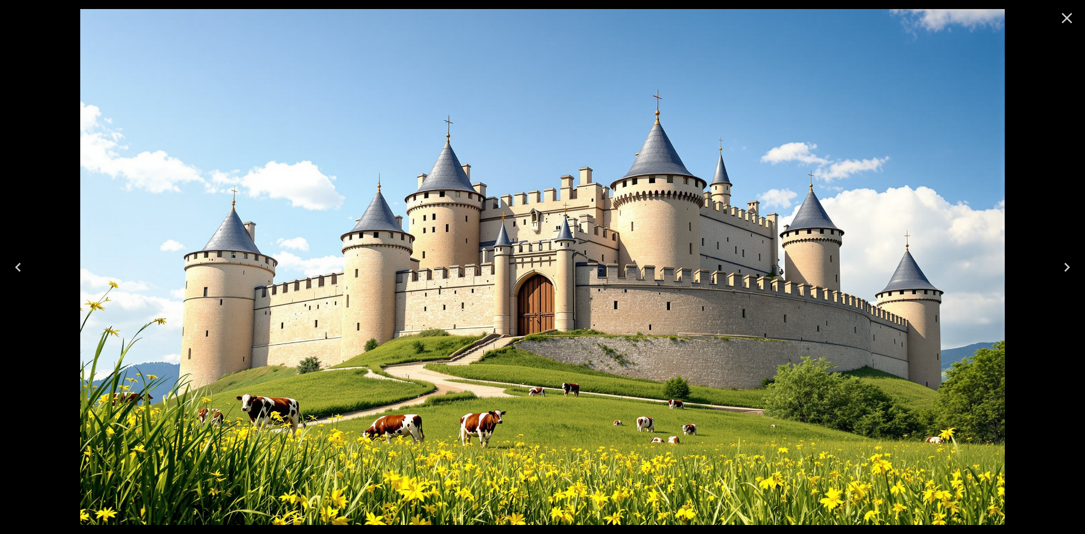
click at [1076, 270] on button "Next" at bounding box center [1067, 267] width 36 height 45
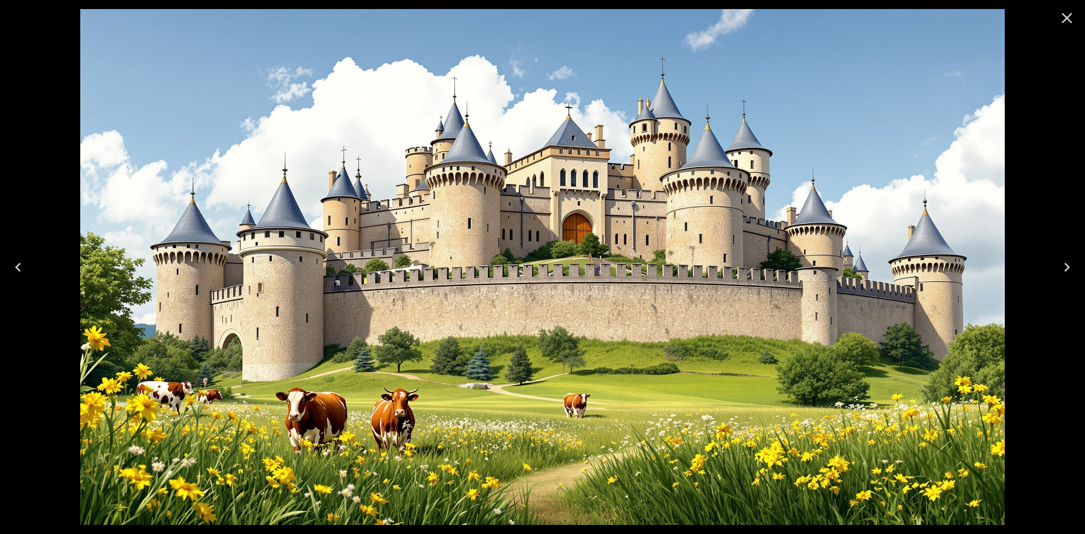
click at [1074, 23] on icon "Close" at bounding box center [1067, 18] width 18 height 18
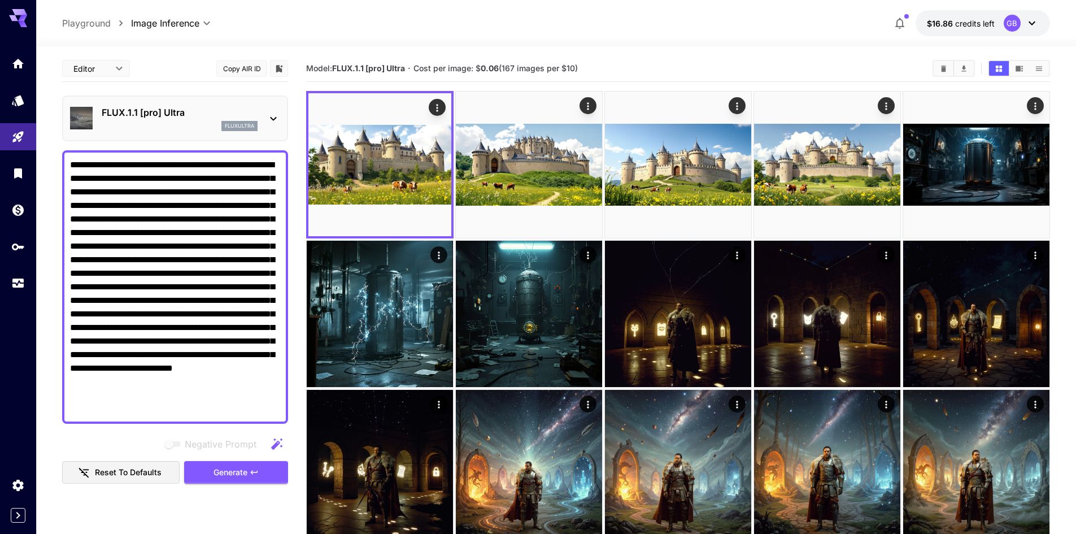
click at [173, 118] on p "FLUX.1.1 [pro] Ultra" at bounding box center [180, 113] width 156 height 14
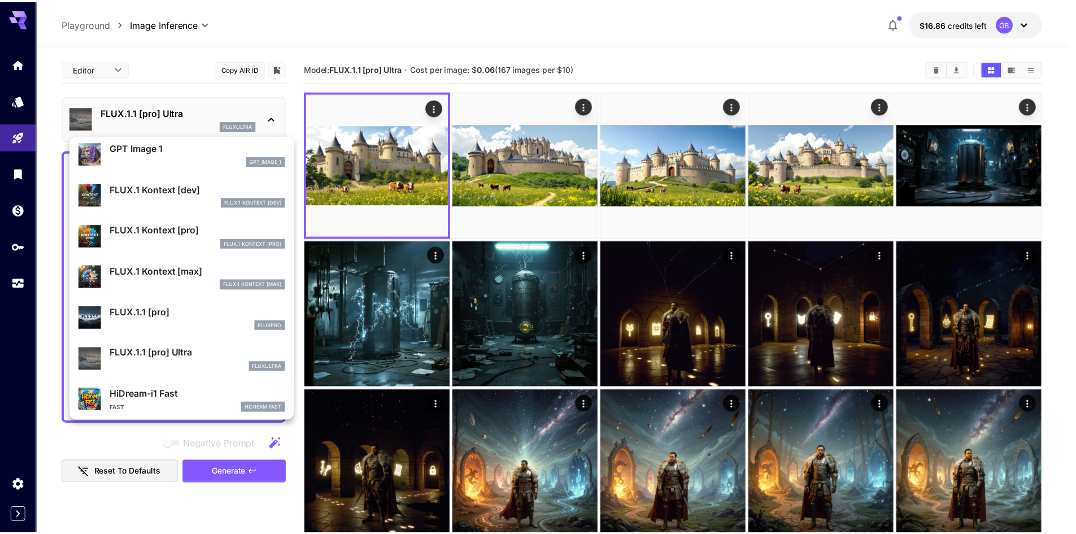
scroll to position [622, 0]
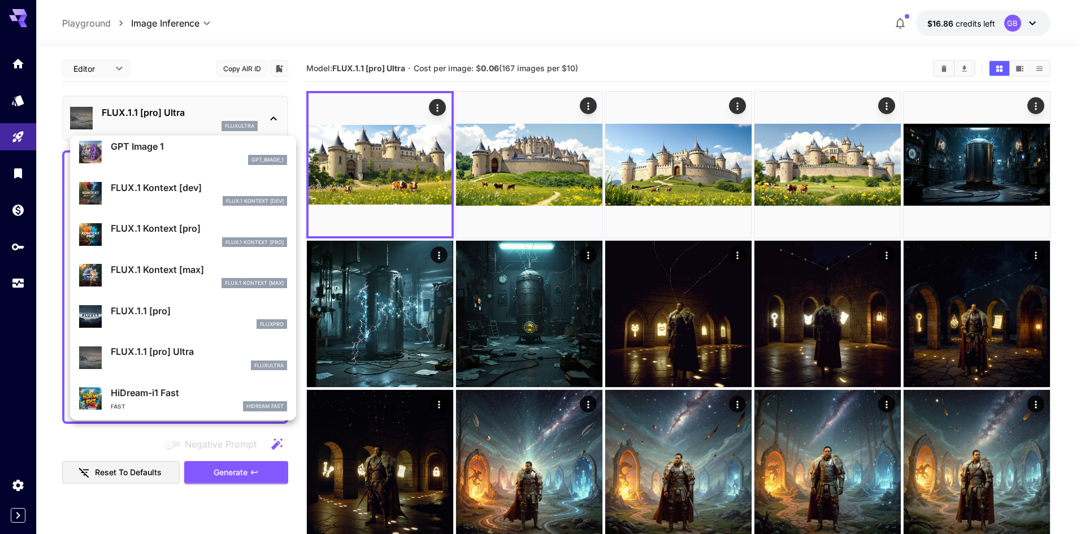
click at [199, 237] on div "FLUX.1 Kontext [pro]" at bounding box center [199, 242] width 176 height 10
type input "**********"
type input "****"
type input "***"
type input "*"
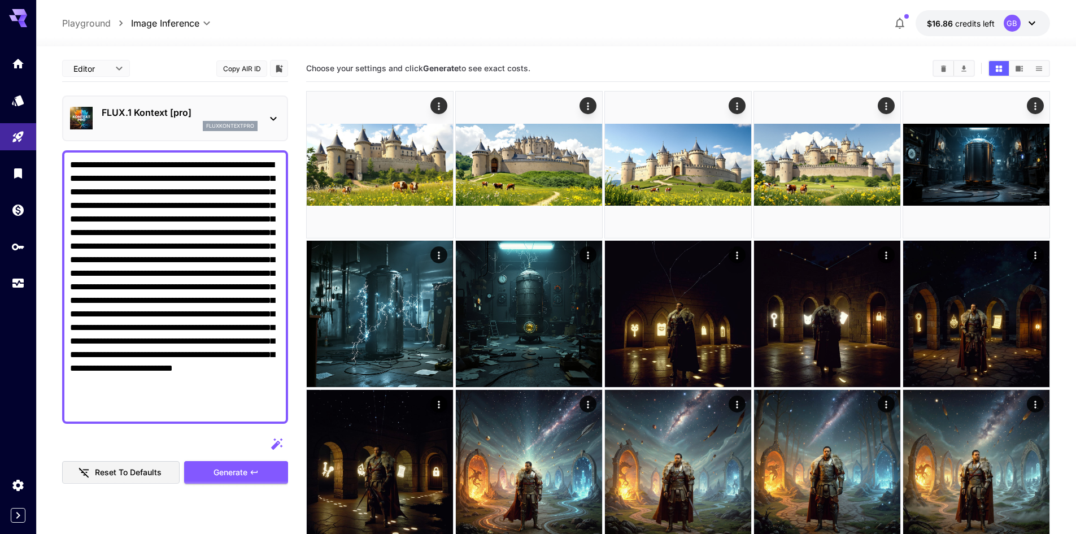
click at [216, 262] on textarea "**********" at bounding box center [175, 287] width 210 height 258
paste textarea "**********"
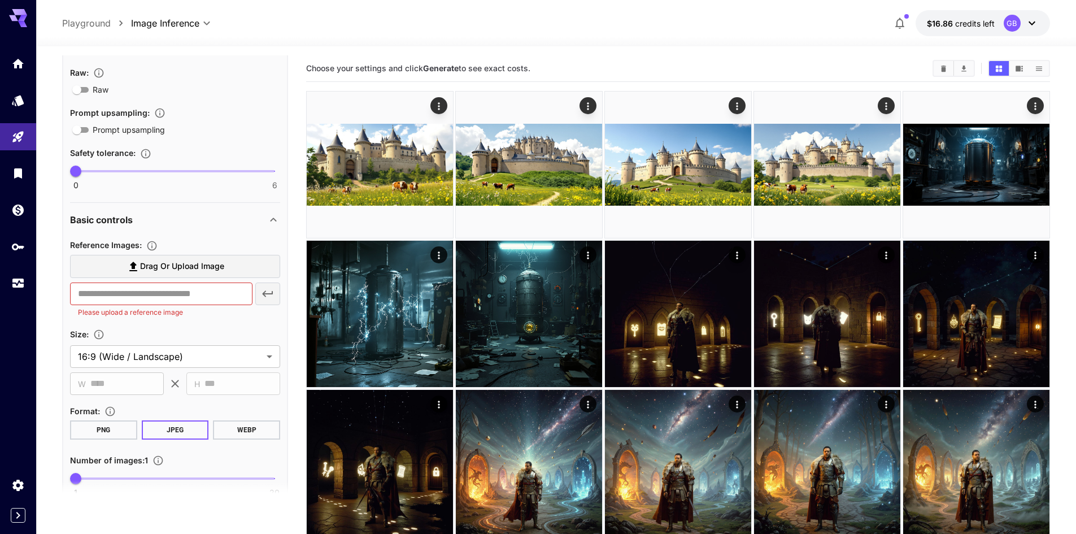
scroll to position [565, 0]
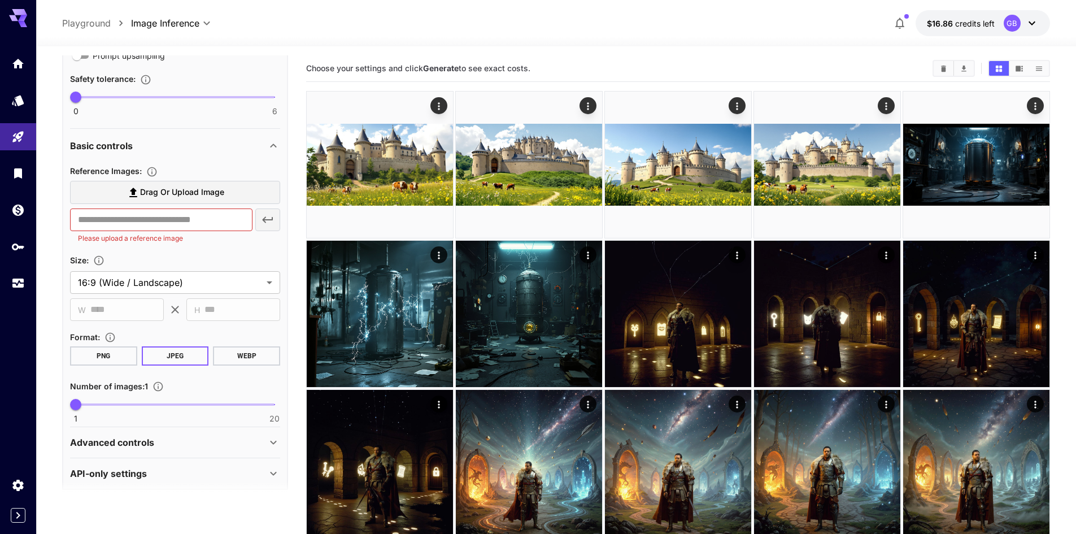
type textarea "**********"
click at [210, 193] on span "Drag or upload image" at bounding box center [182, 192] width 84 height 14
click at [0, 0] on input "Drag or upload image" at bounding box center [0, 0] width 0 height 0
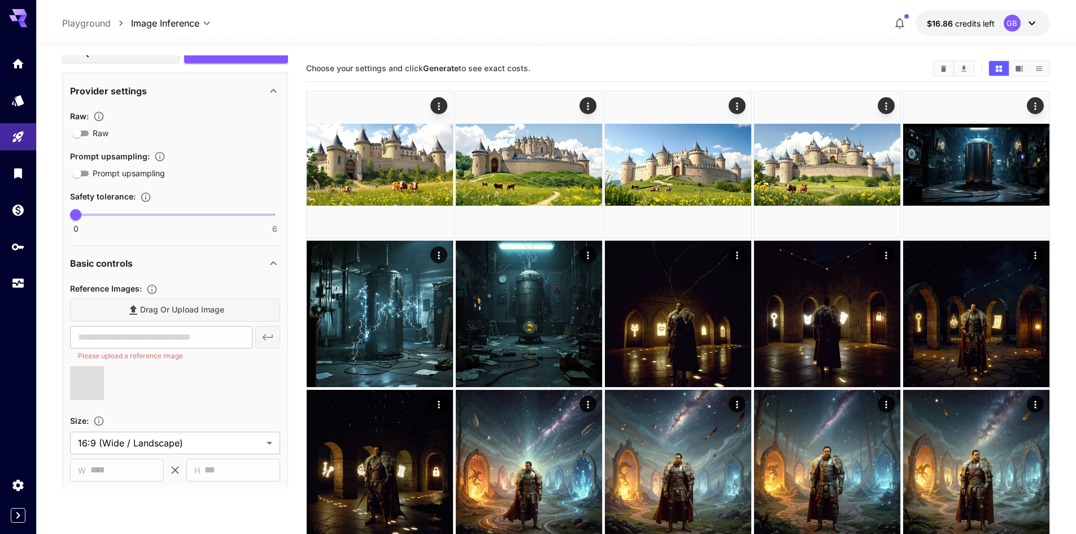
type input "**********"
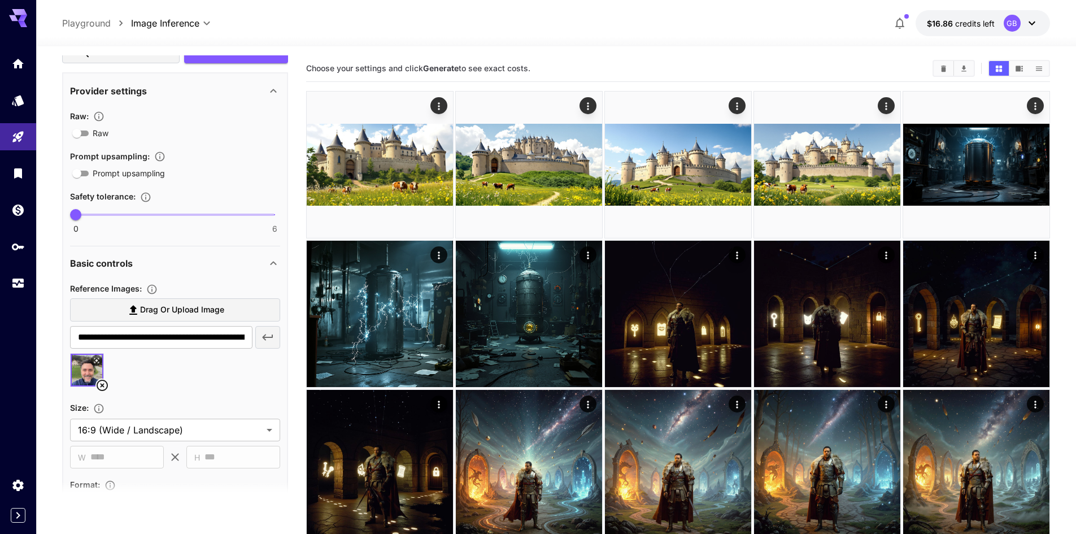
scroll to position [604, 0]
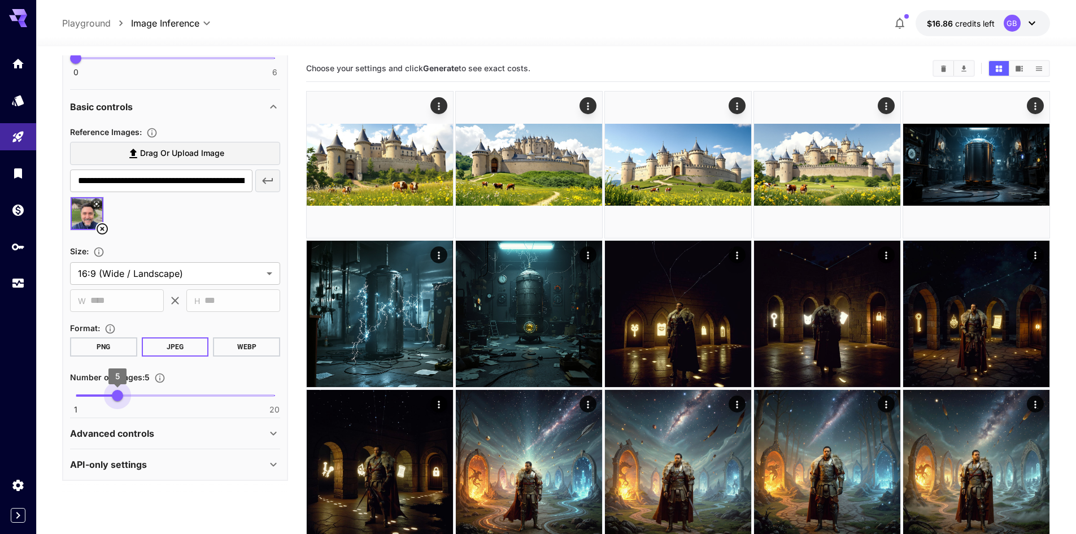
type input "*"
drag, startPoint x: 74, startPoint y: 397, endPoint x: 111, endPoint y: 394, distance: 37.4
click at [111, 394] on span "4" at bounding box center [107, 395] width 11 height 11
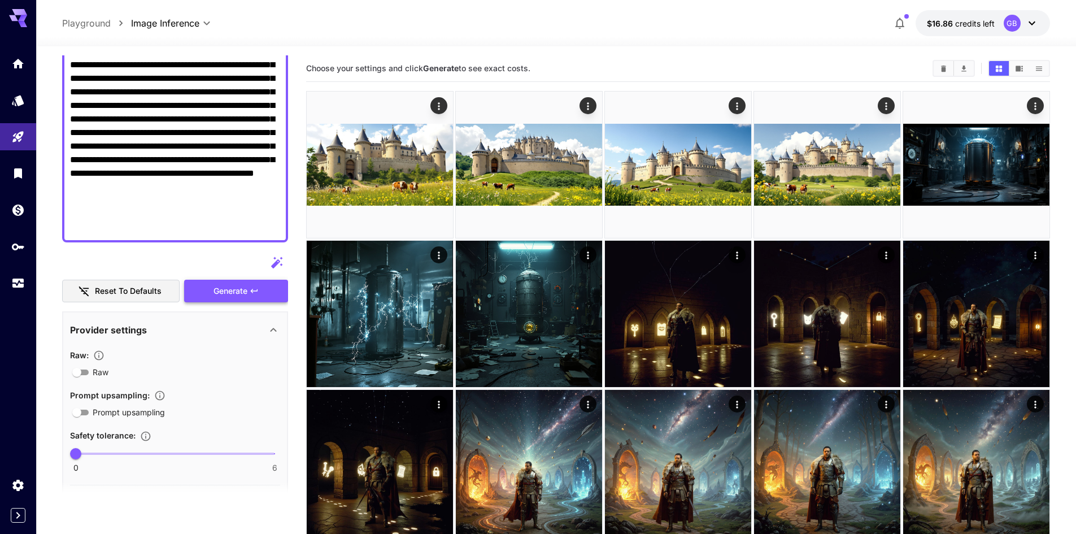
click at [258, 293] on icon "button" at bounding box center [254, 290] width 9 height 9
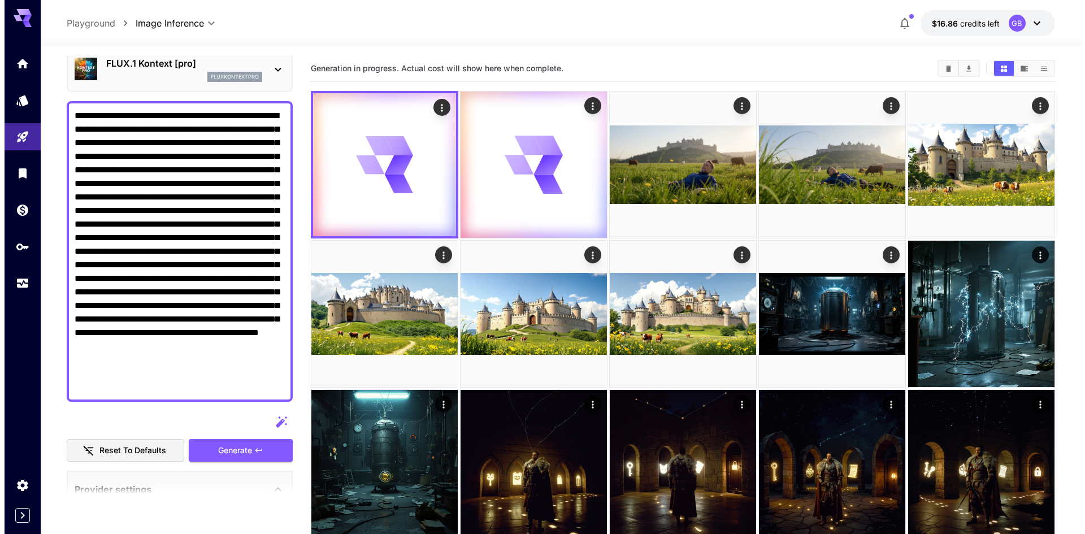
scroll to position [56, 0]
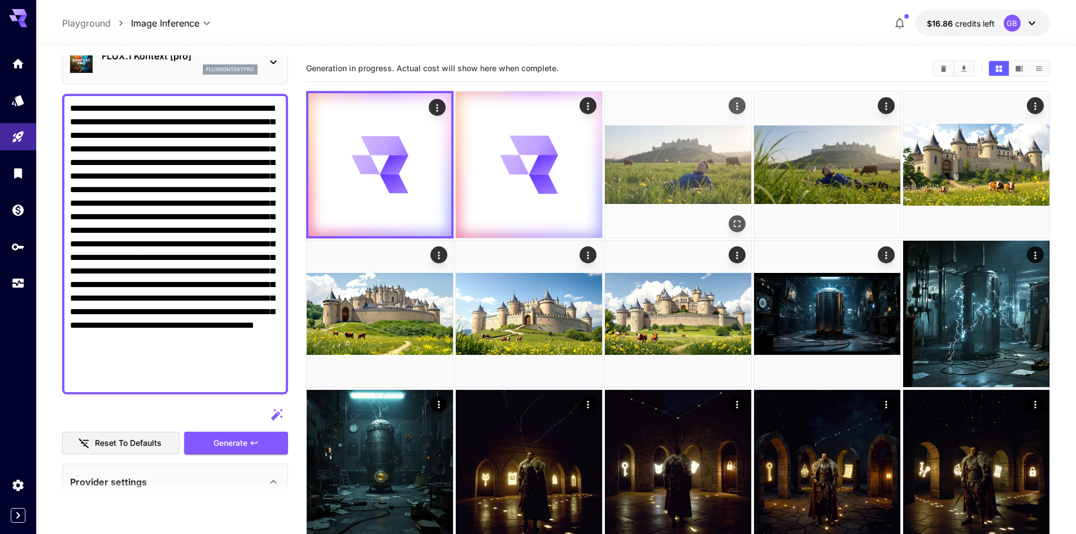
click at [693, 149] on img at bounding box center [678, 165] width 146 height 146
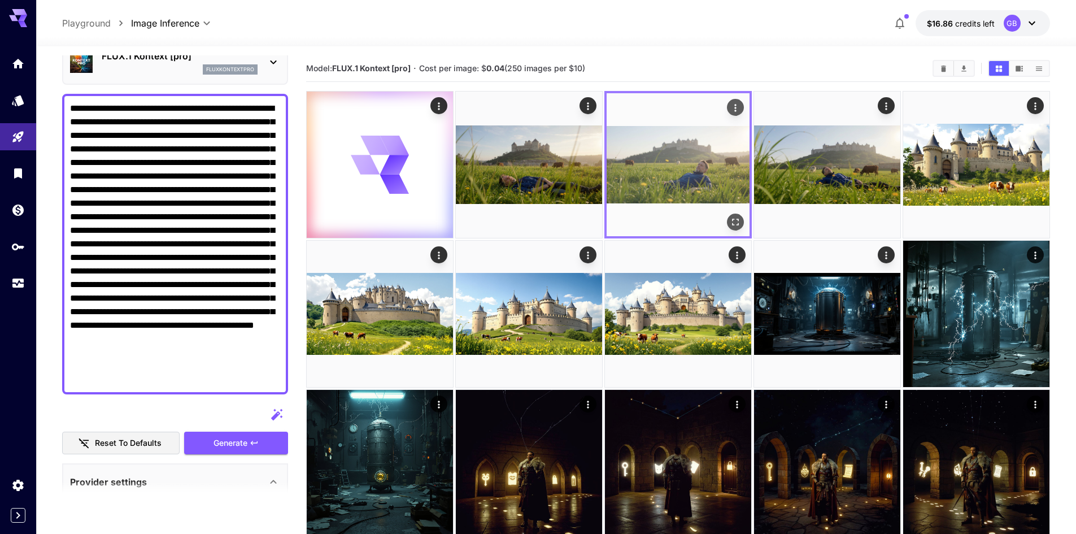
click at [728, 208] on img at bounding box center [678, 164] width 143 height 143
click at [733, 218] on icon "Open in fullscreen" at bounding box center [735, 221] width 11 height 11
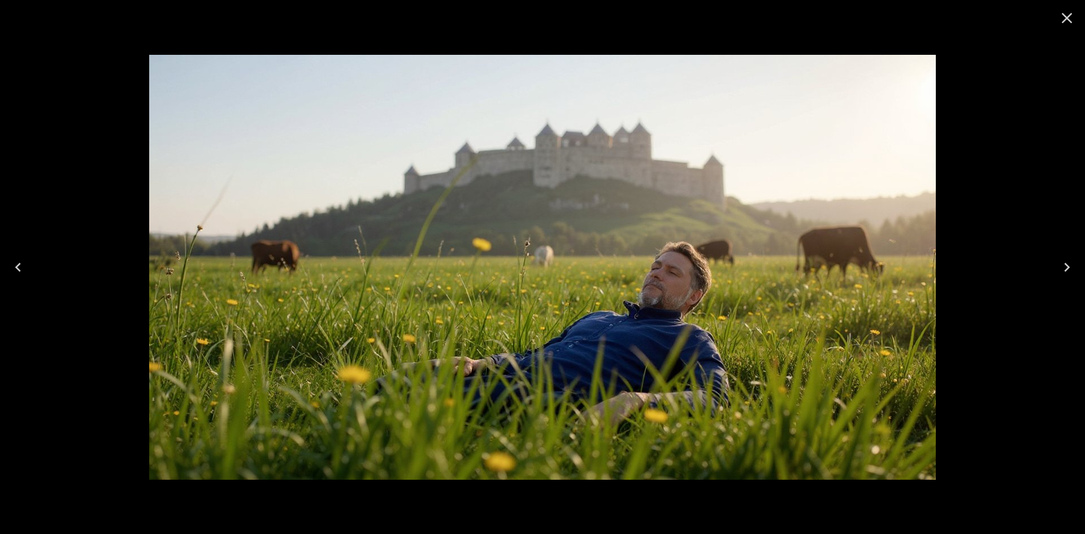
click at [18, 269] on icon "Previous" at bounding box center [18, 267] width 6 height 9
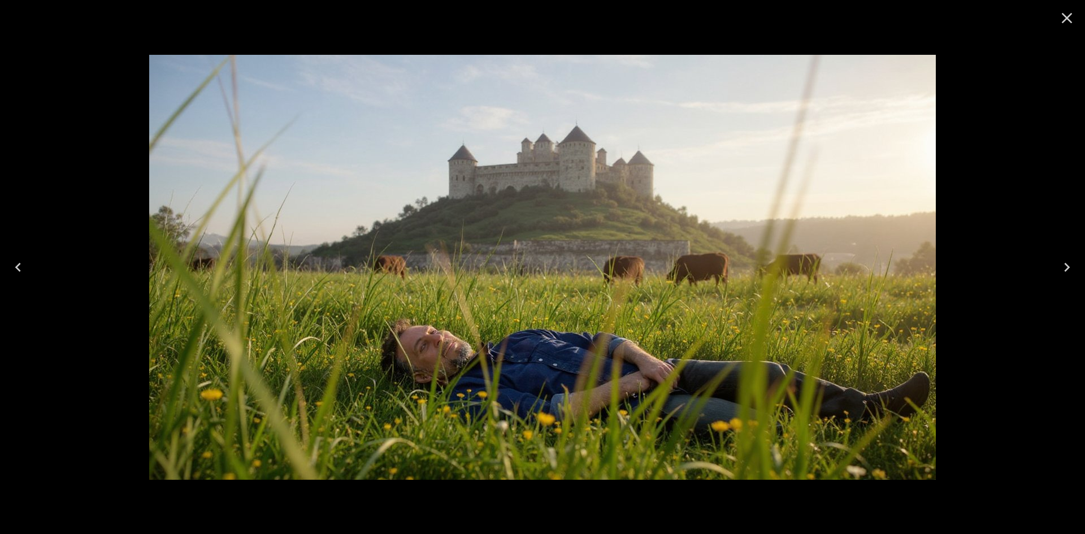
click at [0, 270] on button "Previous" at bounding box center [18, 267] width 36 height 45
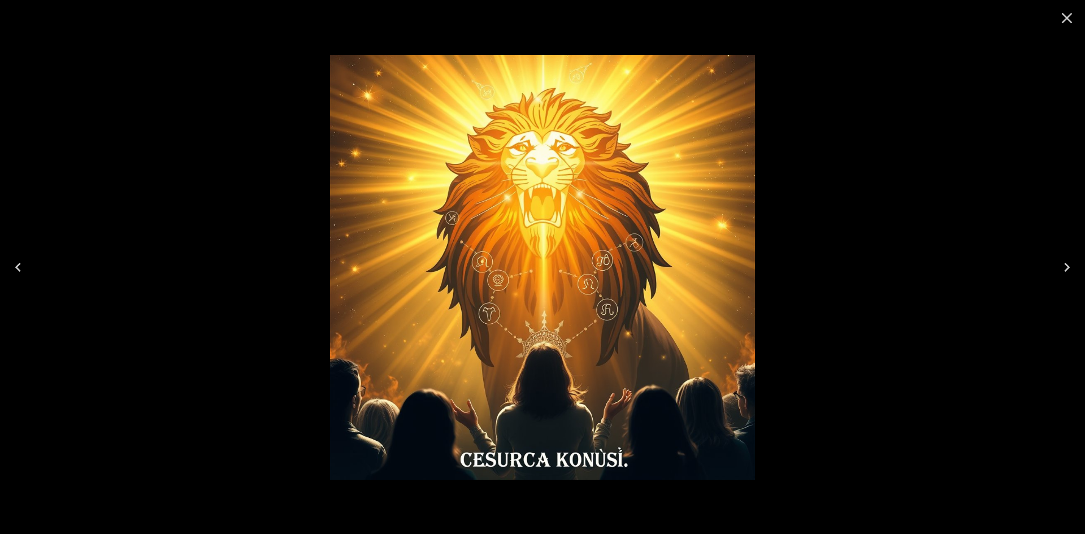
click at [7, 270] on button "Previous" at bounding box center [18, 267] width 36 height 45
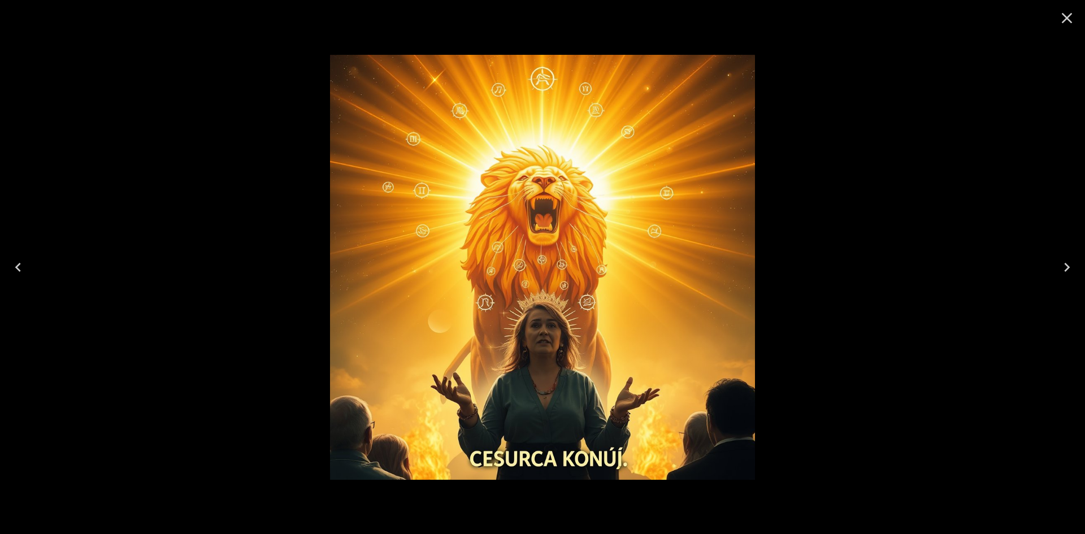
click at [1064, 245] on button "Next" at bounding box center [1067, 267] width 36 height 45
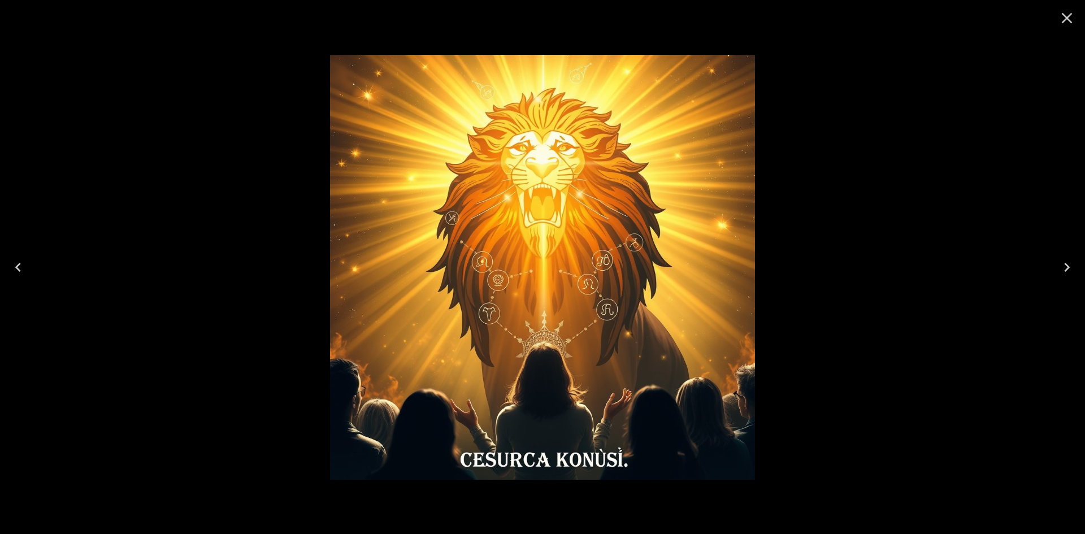
click at [1076, 265] on button "Next" at bounding box center [1067, 267] width 36 height 45
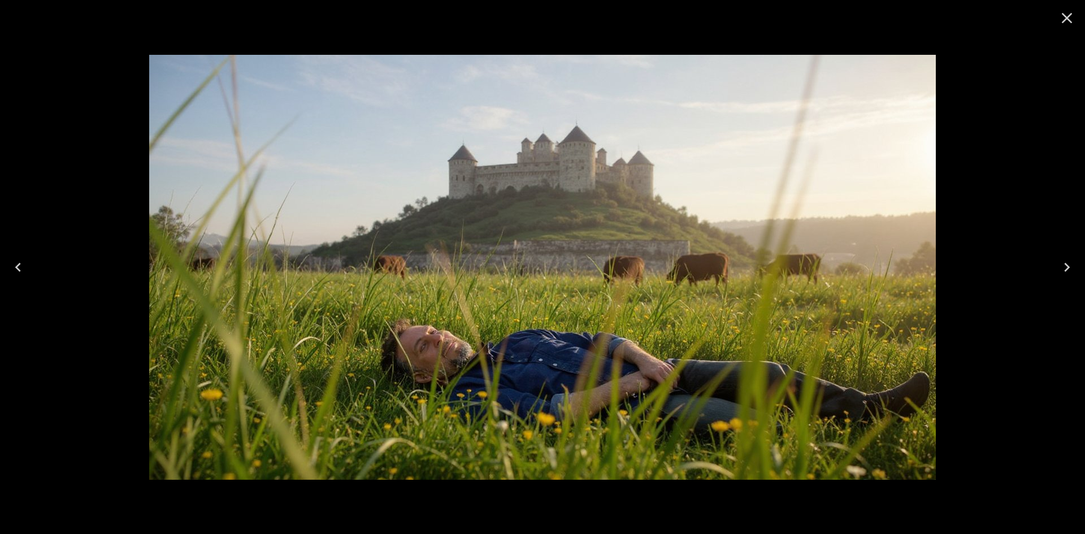
click at [1075, 265] on icon "Next" at bounding box center [1067, 267] width 18 height 18
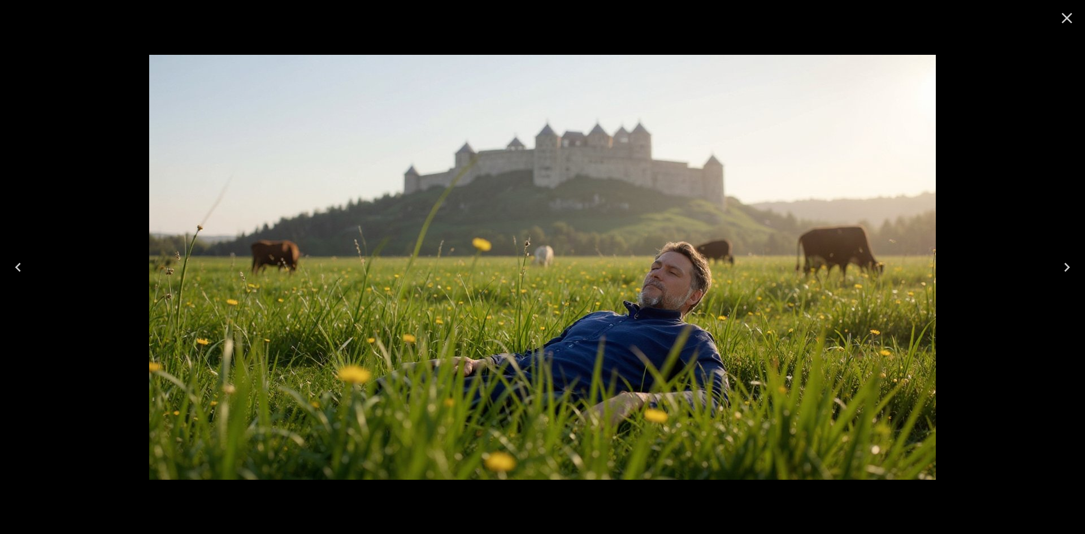
click at [1075, 265] on icon "Next" at bounding box center [1067, 267] width 18 height 18
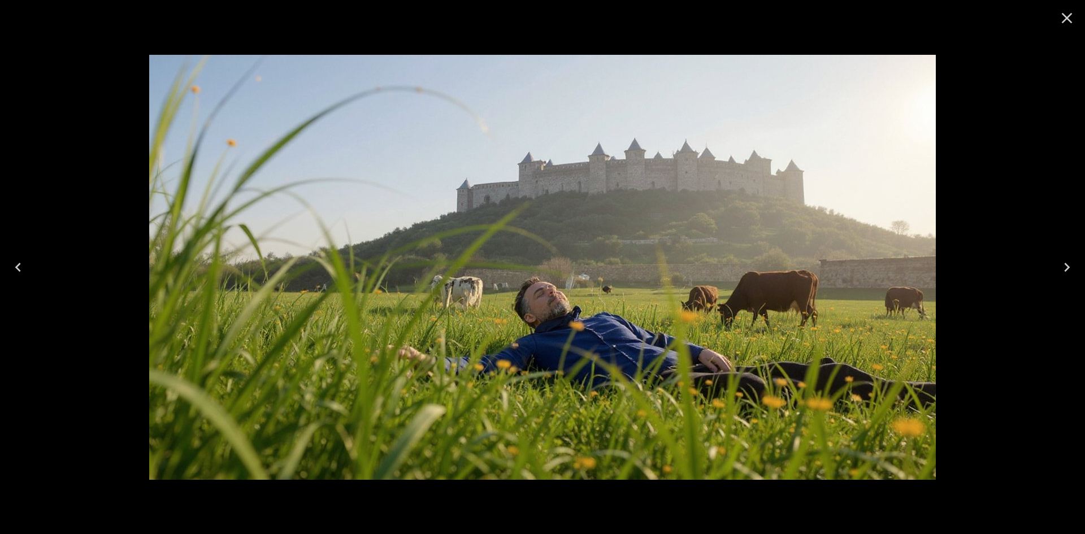
click at [1067, 23] on icon "Close" at bounding box center [1067, 18] width 18 height 18
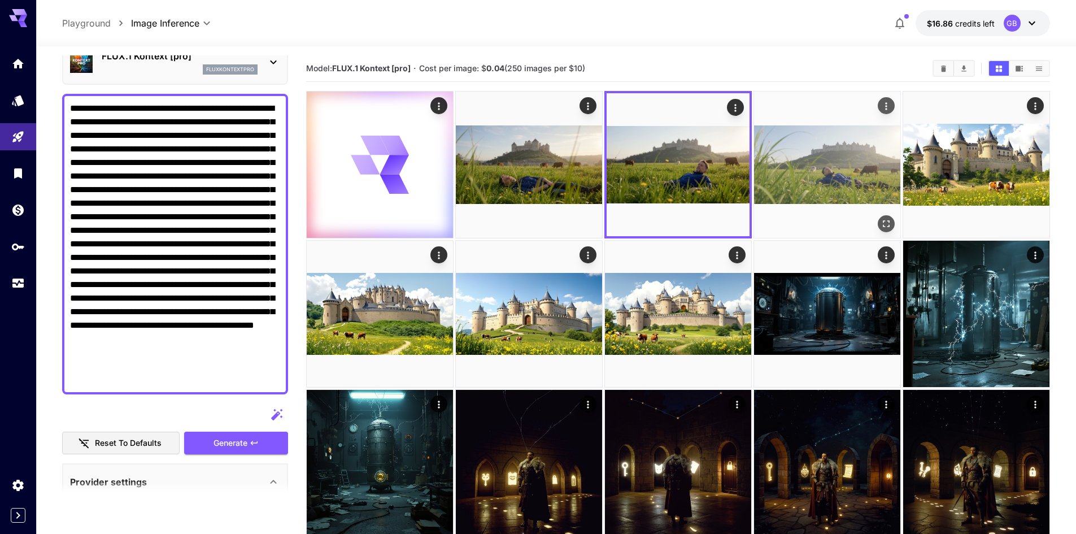
click at [884, 214] on img at bounding box center [827, 165] width 146 height 146
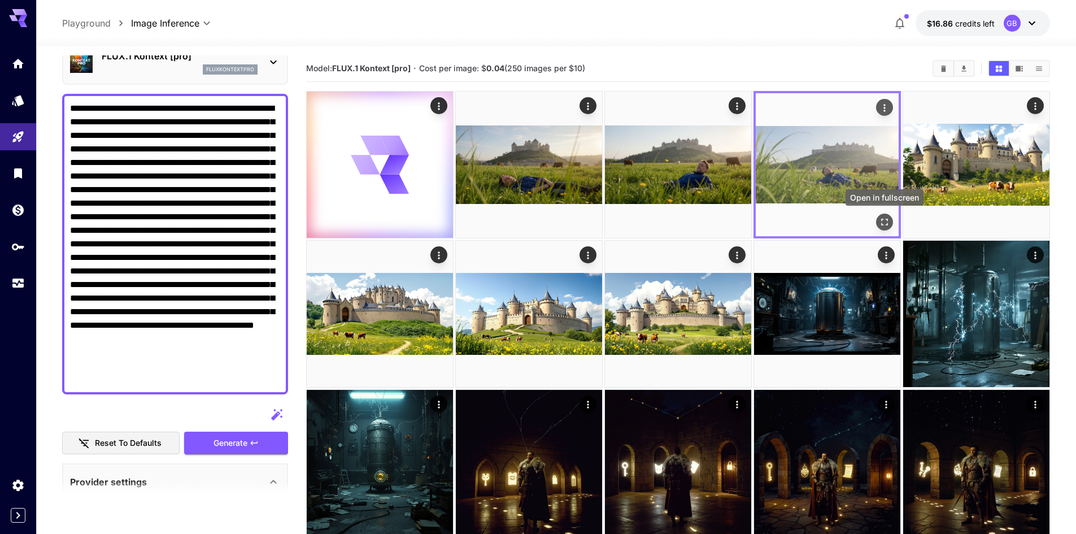
click at [881, 221] on icon "Open in fullscreen" at bounding box center [884, 221] width 11 height 11
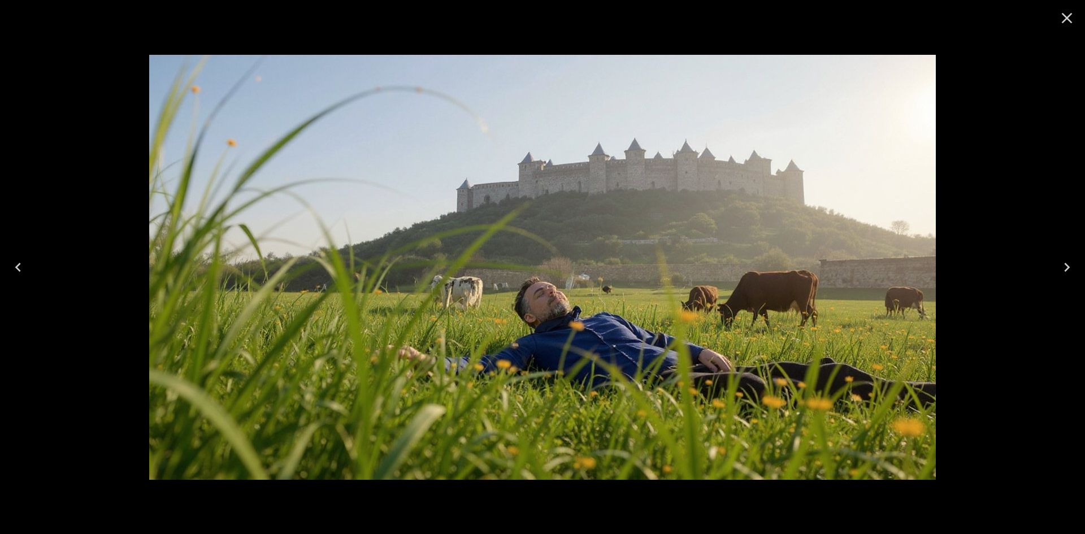
click at [1075, 28] on button "Close" at bounding box center [1066, 18] width 27 height 27
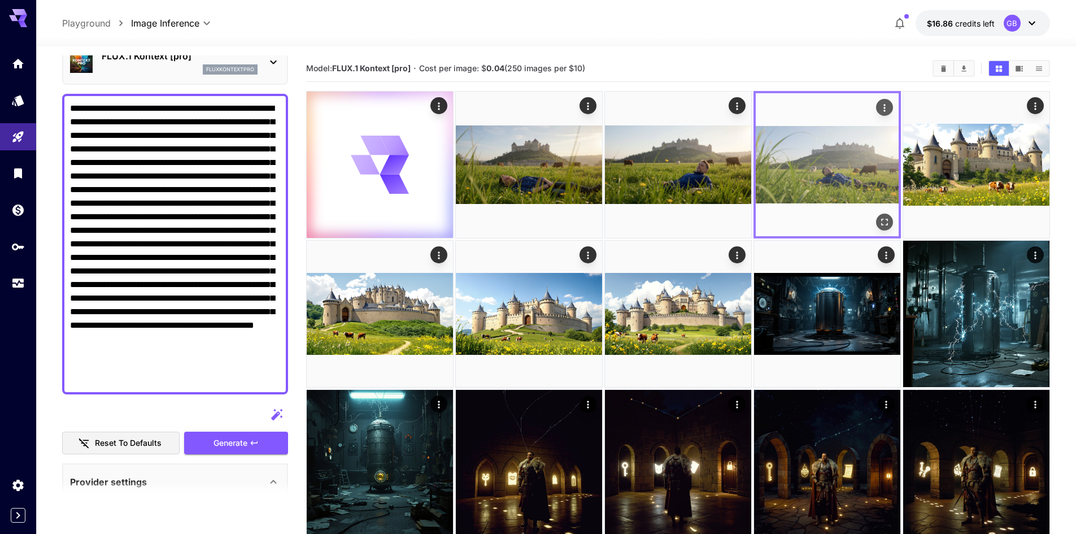
click at [885, 219] on icon "Open in fullscreen" at bounding box center [884, 221] width 11 height 11
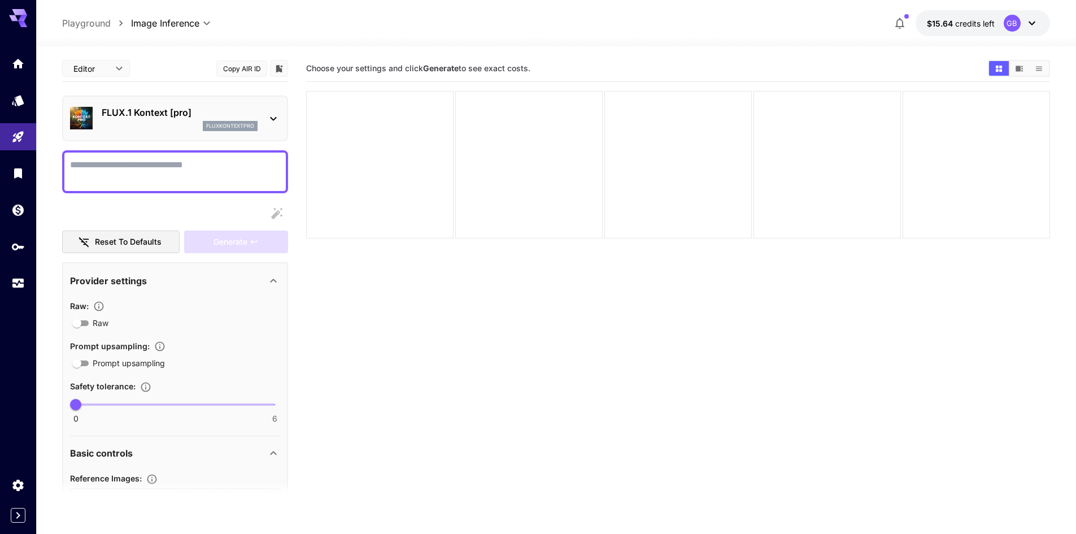
click at [734, 50] on div "**********" at bounding box center [556, 334] width 988 height 577
